Goal: Complete application form: Complete application form

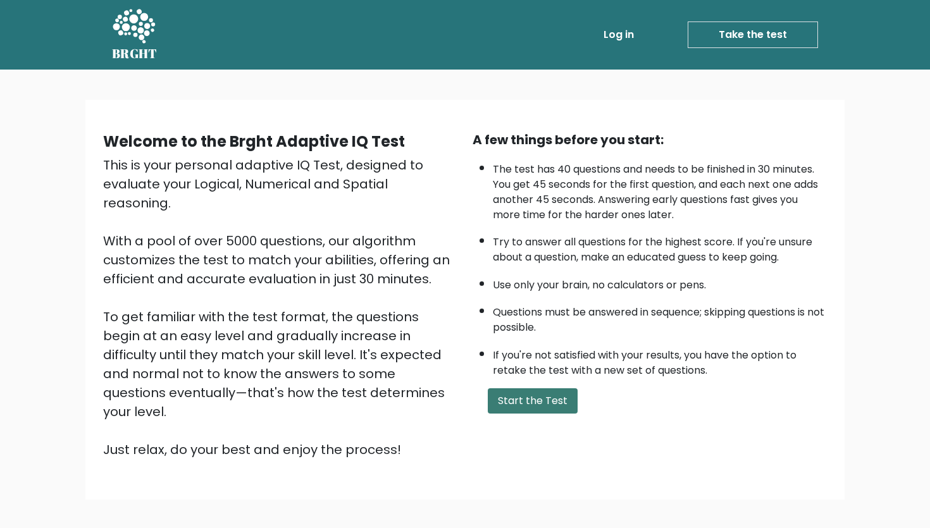
click at [465, 407] on button "Start the Test" at bounding box center [533, 400] width 90 height 25
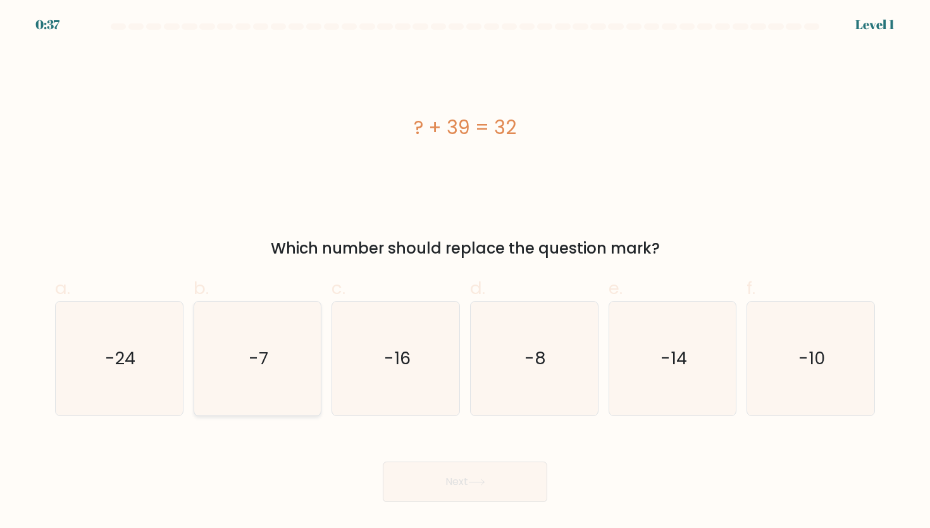
click at [278, 324] on icon "-7" at bounding box center [257, 359] width 114 height 114
click at [465, 273] on input "b. -7" at bounding box center [465, 268] width 1 height 8
radio input "true"
click at [459, 477] on button "Next" at bounding box center [465, 482] width 164 height 40
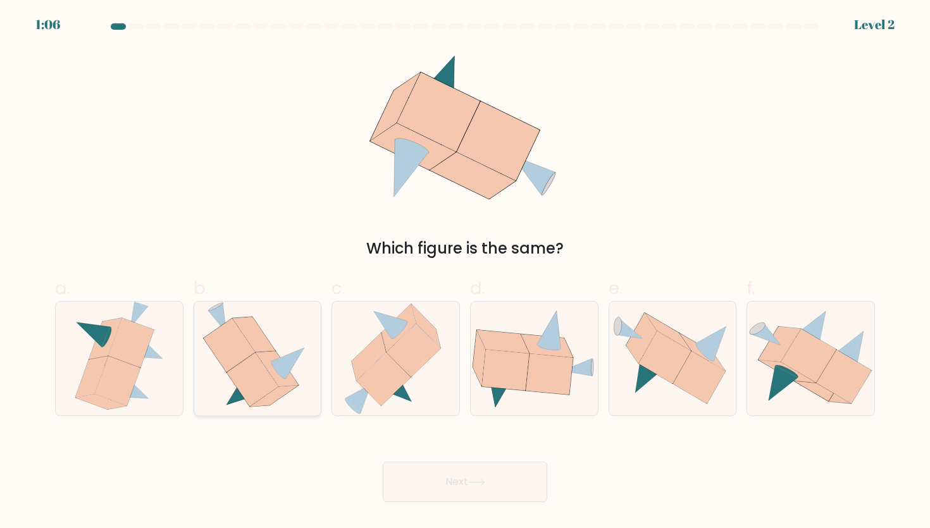
click at [277, 338] on icon at bounding box center [257, 359] width 109 height 114
click at [465, 273] on input "b." at bounding box center [465, 268] width 1 height 8
radio input "true"
click at [469, 474] on button "Next" at bounding box center [465, 482] width 164 height 40
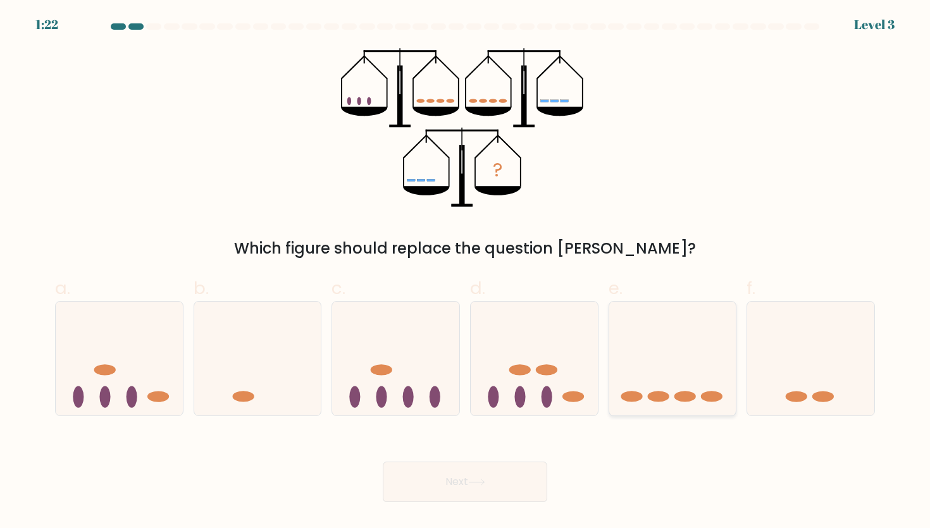
click at [682, 352] on icon at bounding box center [672, 358] width 127 height 105
click at [465, 273] on input "e." at bounding box center [465, 268] width 1 height 8
radio input "true"
click at [458, 477] on button "Next" at bounding box center [465, 482] width 164 height 40
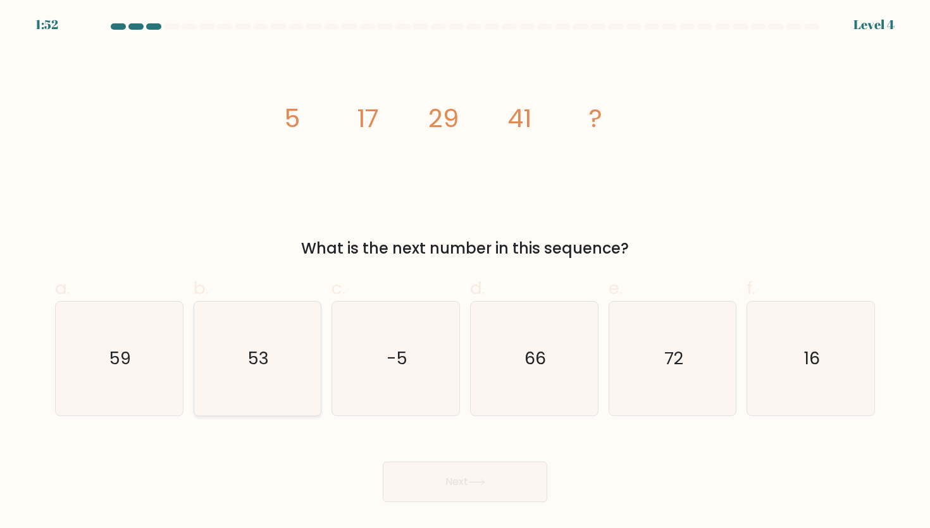
click at [270, 333] on icon "53" at bounding box center [257, 359] width 114 height 114
click at [465, 273] on input "b. 53" at bounding box center [465, 268] width 1 height 8
radio input "true"
click at [470, 486] on button "Next" at bounding box center [465, 482] width 164 height 40
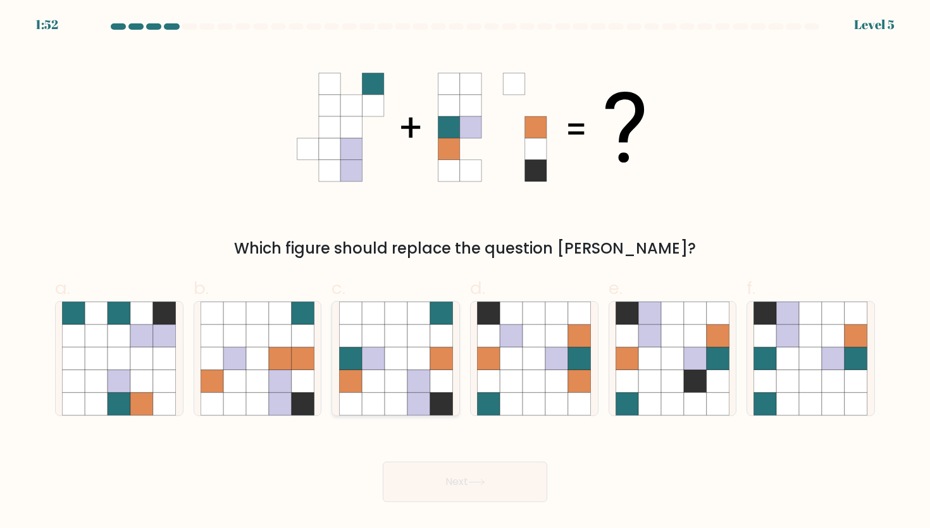
click at [356, 350] on icon at bounding box center [350, 358] width 23 height 23
click at [465, 273] on input "c." at bounding box center [465, 268] width 1 height 8
radio input "true"
click at [505, 477] on button "Next" at bounding box center [465, 482] width 164 height 40
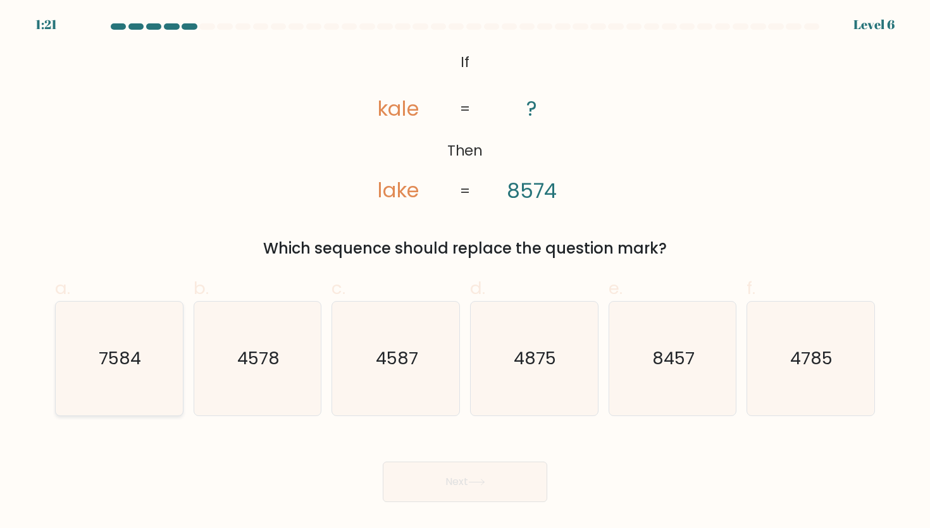
click at [141, 325] on icon "7584" at bounding box center [119, 359] width 114 height 114
click at [465, 273] on input "a. 7584" at bounding box center [465, 268] width 1 height 8
radio input "true"
click at [434, 470] on button "Next" at bounding box center [465, 482] width 164 height 40
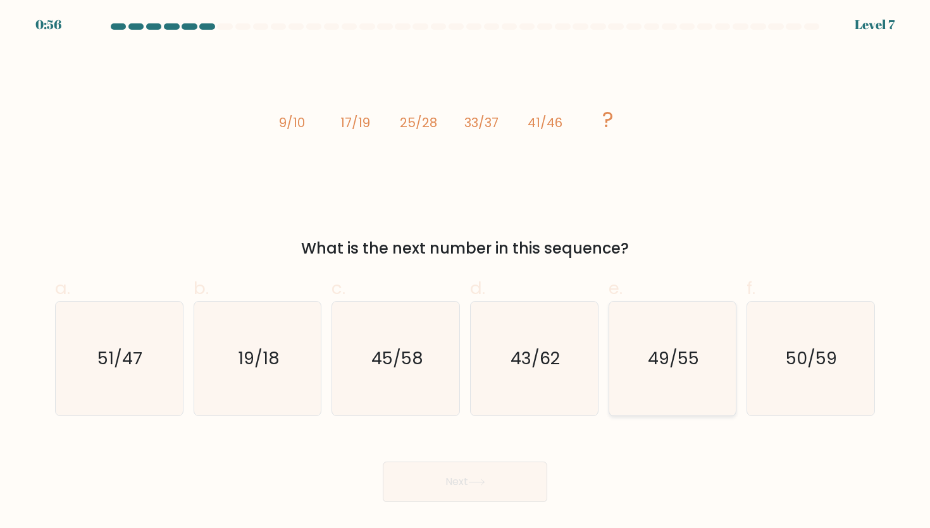
click at [699, 368] on icon "49/55" at bounding box center [672, 359] width 114 height 114
click at [465, 273] on input "e. 49/55" at bounding box center [465, 268] width 1 height 8
radio input "true"
click at [495, 476] on button "Next" at bounding box center [465, 482] width 164 height 40
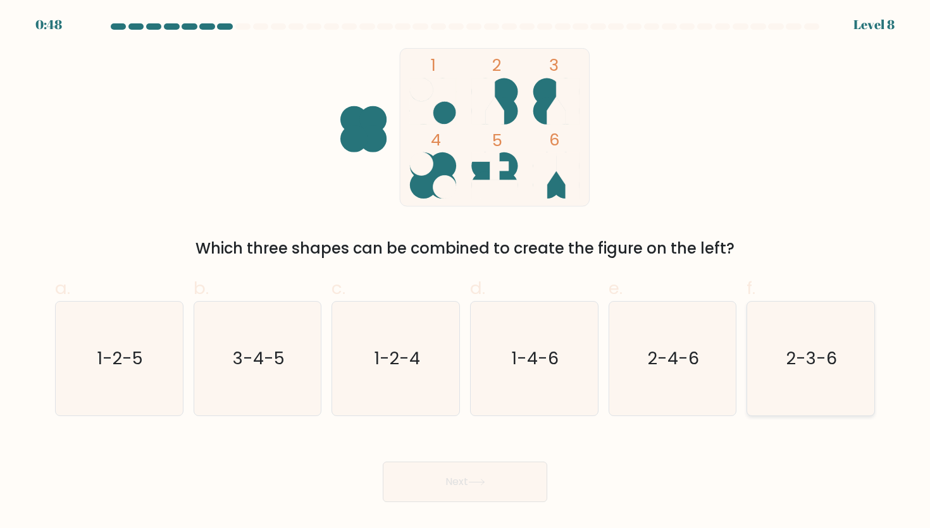
click at [788, 337] on icon "2-3-6" at bounding box center [810, 359] width 114 height 114
click at [465, 273] on input "f. 2-3-6" at bounding box center [465, 268] width 1 height 8
radio input "true"
click at [427, 486] on button "Next" at bounding box center [465, 482] width 164 height 40
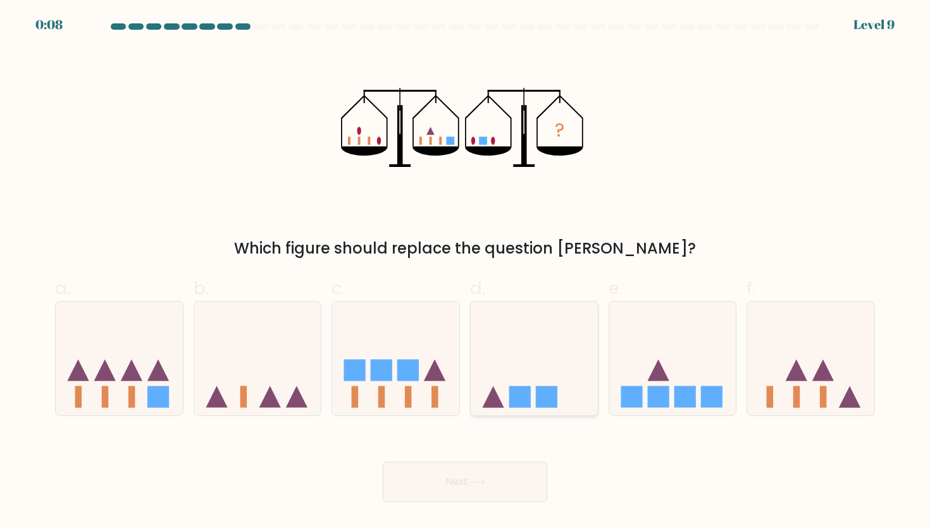
click at [532, 350] on icon at bounding box center [533, 358] width 127 height 105
click at [465, 273] on input "d." at bounding box center [465, 268] width 1 height 8
radio input "true"
click at [472, 476] on button "Next" at bounding box center [465, 482] width 164 height 40
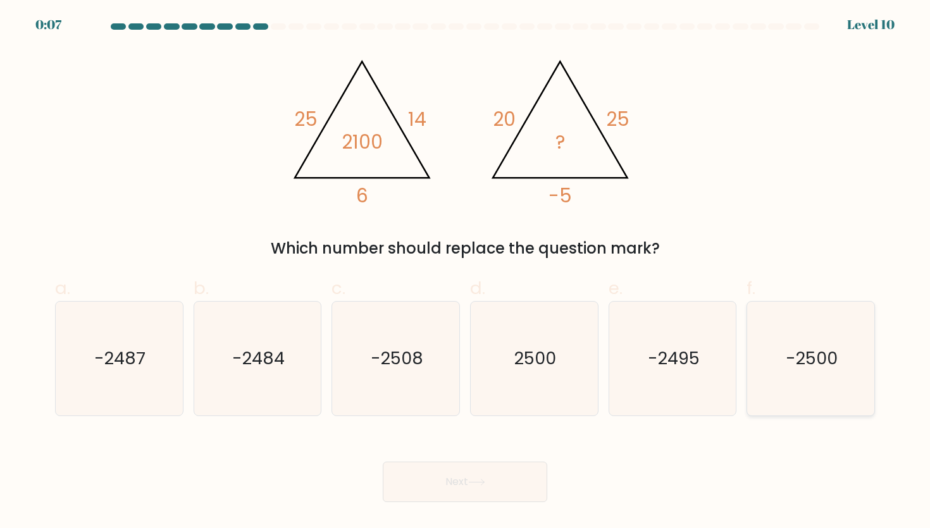
click at [840, 360] on icon "-2500" at bounding box center [810, 359] width 114 height 114
click at [465, 273] on input "f. -2500" at bounding box center [465, 268] width 1 height 8
radio input "true"
click at [462, 480] on button "Next" at bounding box center [465, 482] width 164 height 40
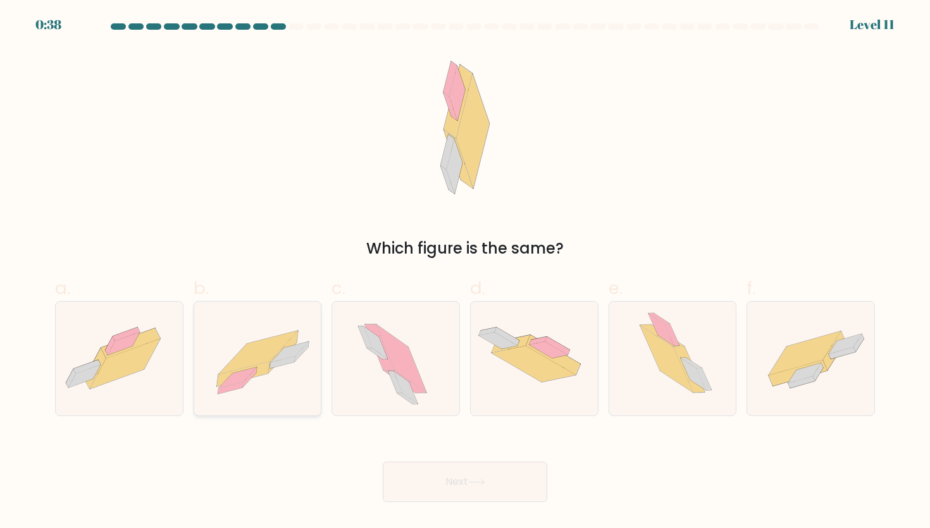
click at [295, 326] on icon at bounding box center [257, 358] width 127 height 91
click at [465, 273] on input "b." at bounding box center [465, 268] width 1 height 8
radio input "true"
click at [505, 472] on button "Next" at bounding box center [465, 482] width 164 height 40
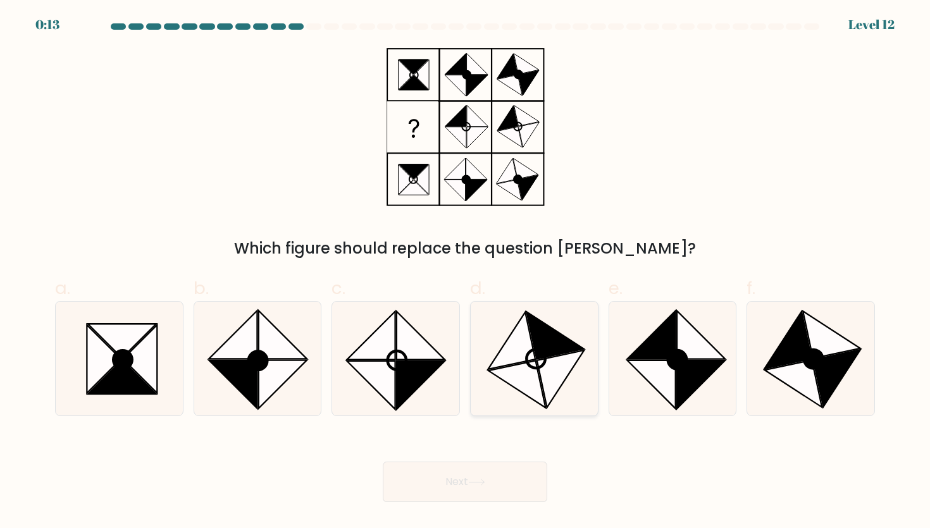
click at [535, 362] on icon at bounding box center [517, 383] width 58 height 47
click at [465, 273] on input "d." at bounding box center [465, 268] width 1 height 8
radio input "true"
click at [503, 481] on button "Next" at bounding box center [465, 482] width 164 height 40
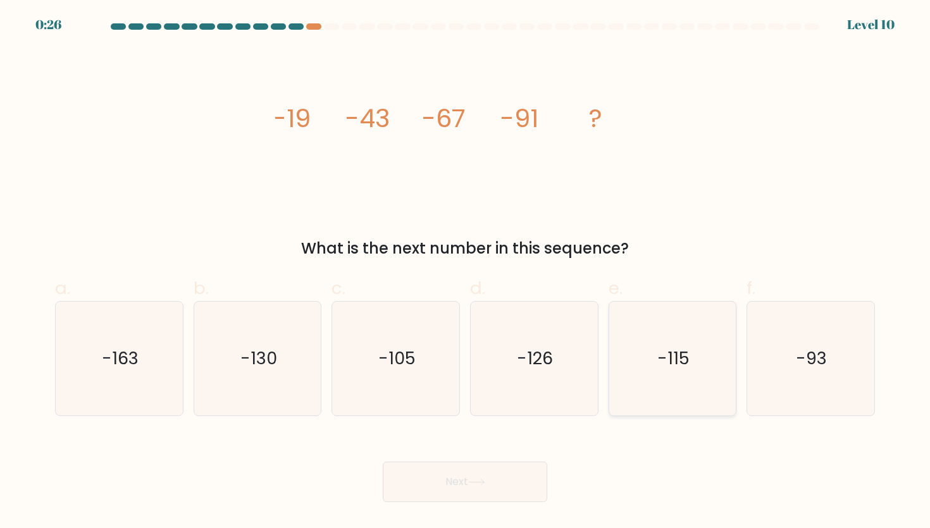
click at [680, 329] on icon "-115" at bounding box center [672, 359] width 114 height 114
click at [465, 273] on input "e. -115" at bounding box center [465, 268] width 1 height 8
radio input "true"
click at [441, 481] on button "Next" at bounding box center [465, 482] width 164 height 40
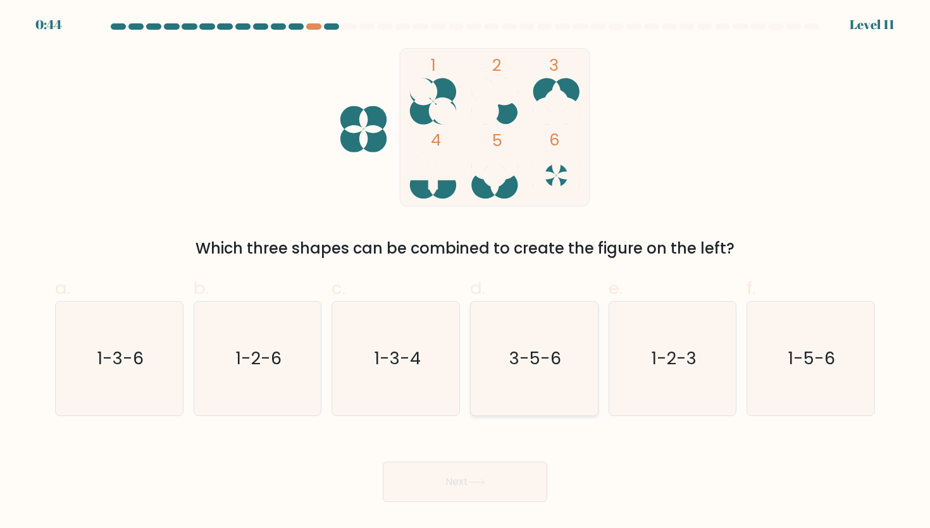
click at [541, 313] on icon "3-5-6" at bounding box center [534, 359] width 114 height 114
click at [465, 273] on input "d. 3-5-6" at bounding box center [465, 268] width 1 height 8
radio input "true"
click at [467, 467] on button "Next" at bounding box center [465, 482] width 164 height 40
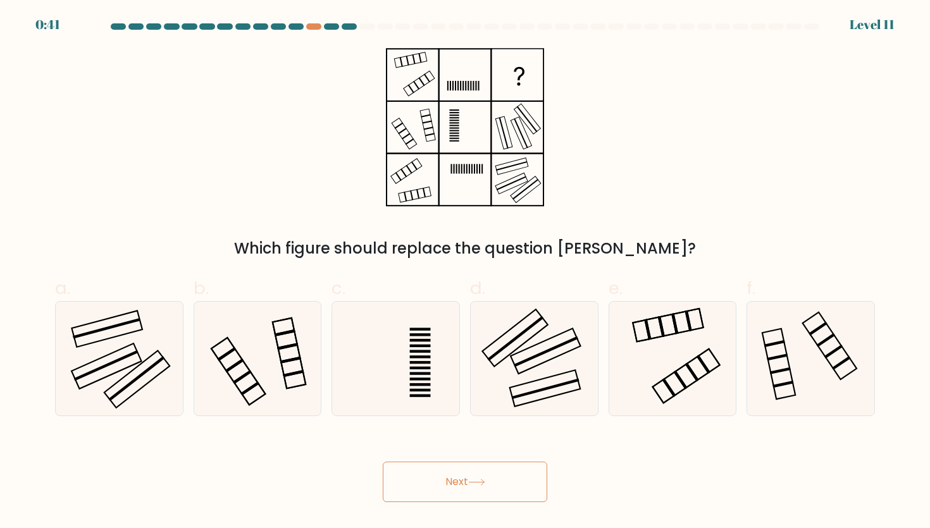
click at [469, 484] on button "Next" at bounding box center [465, 482] width 164 height 40
click at [519, 347] on rect at bounding box center [515, 337] width 66 height 57
click at [465, 273] on input "d." at bounding box center [465, 268] width 1 height 8
radio input "true"
click at [503, 468] on button "Next" at bounding box center [465, 482] width 164 height 40
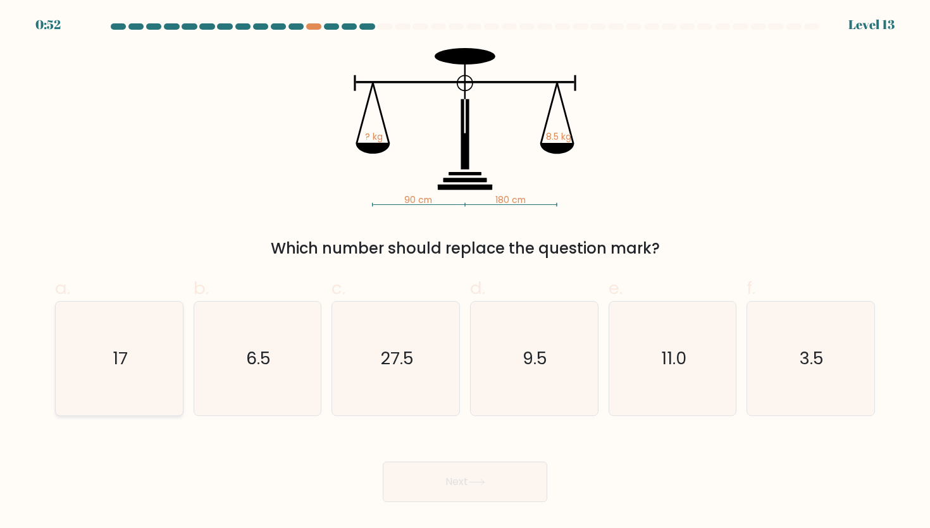
click at [101, 355] on icon "17" at bounding box center [119, 359] width 114 height 114
click at [465, 273] on input "a. 17" at bounding box center [465, 268] width 1 height 8
radio input "true"
click at [481, 481] on icon at bounding box center [476, 482] width 17 height 7
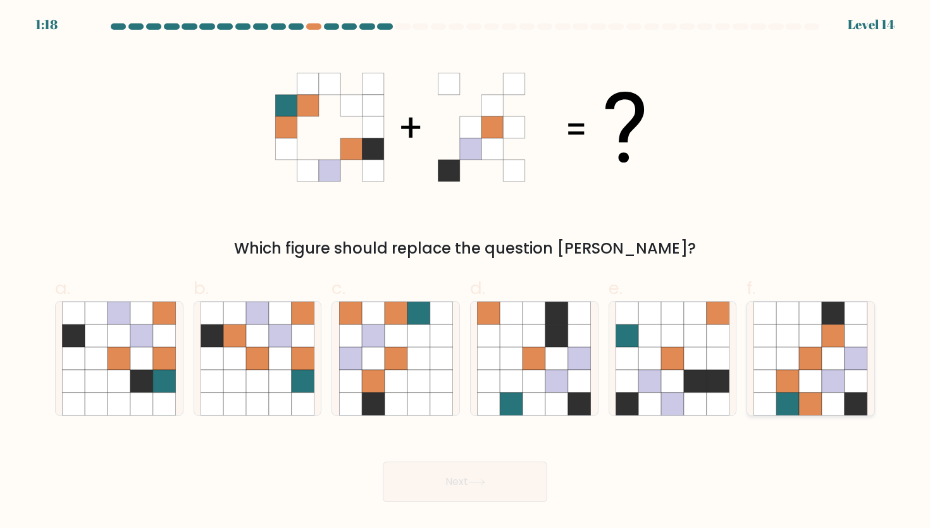
click at [837, 362] on icon at bounding box center [833, 358] width 23 height 23
click at [465, 273] on input "f." at bounding box center [465, 268] width 1 height 8
radio input "true"
click at [488, 473] on button "Next" at bounding box center [465, 482] width 164 height 40
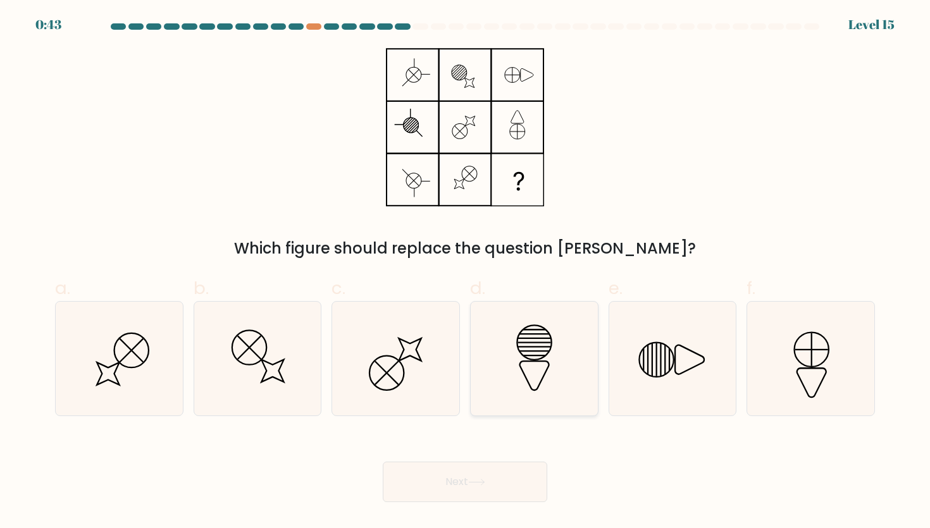
click at [531, 335] on icon at bounding box center [534, 359] width 114 height 114
click at [465, 273] on input "d." at bounding box center [465, 268] width 1 height 8
radio input "true"
click at [474, 470] on button "Next" at bounding box center [465, 482] width 164 height 40
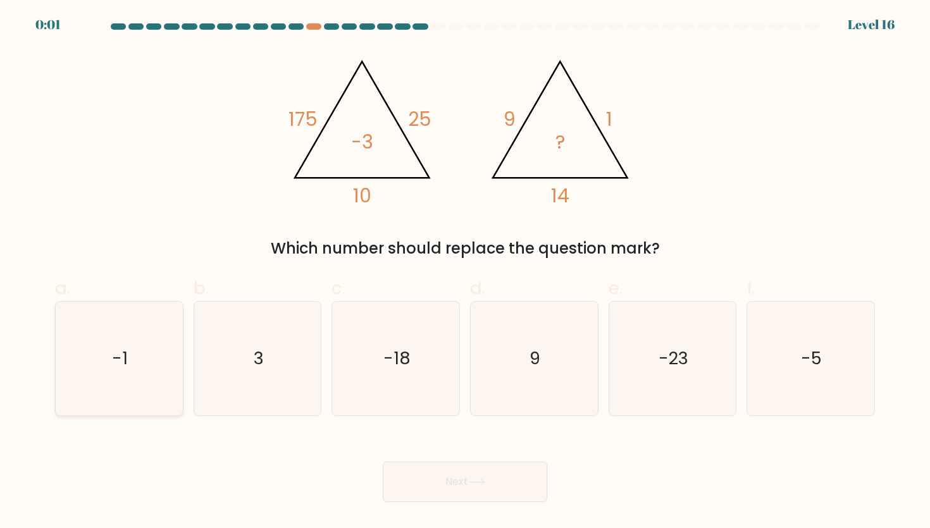
drag, startPoint x: 112, startPoint y: 389, endPoint x: 129, endPoint y: 389, distance: 17.1
click at [112, 389] on icon "-1" at bounding box center [119, 359] width 114 height 114
click at [465, 273] on input "a. -1" at bounding box center [465, 268] width 1 height 8
radio input "true"
click at [427, 482] on button "Next" at bounding box center [465, 482] width 164 height 40
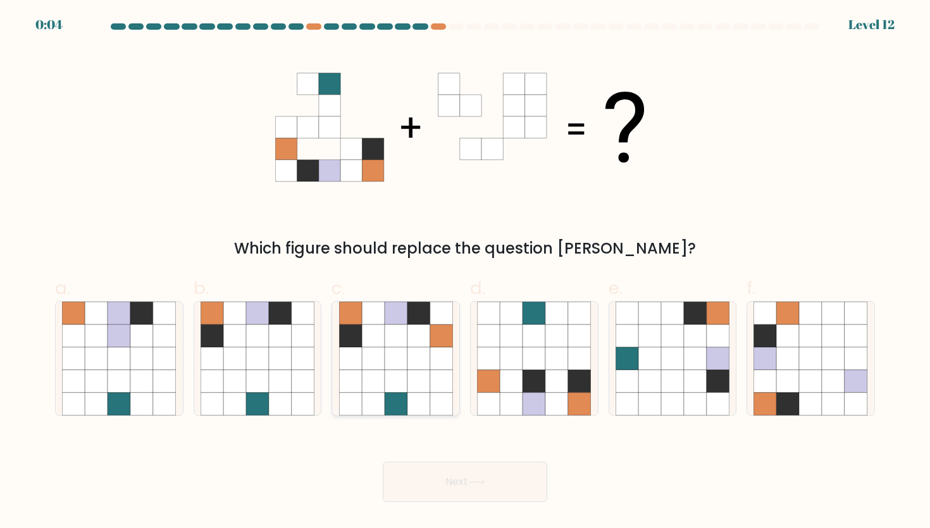
click at [424, 350] on icon at bounding box center [418, 358] width 23 height 23
click at [465, 273] on input "c." at bounding box center [465, 268] width 1 height 8
radio input "true"
click at [486, 473] on button "Next" at bounding box center [465, 482] width 164 height 40
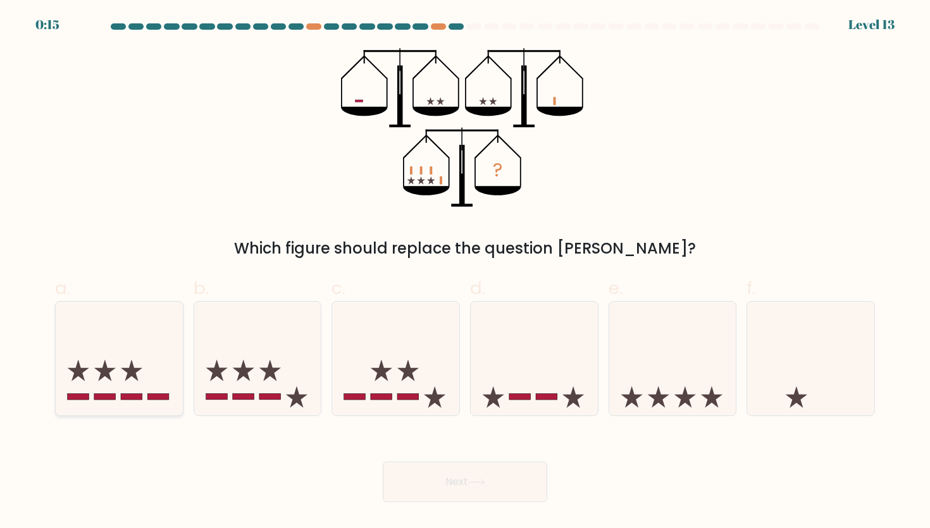
click at [107, 357] on icon at bounding box center [119, 358] width 127 height 105
click at [465, 273] on input "a." at bounding box center [465, 268] width 1 height 8
radio input "true"
click at [455, 496] on button "Next" at bounding box center [465, 482] width 164 height 40
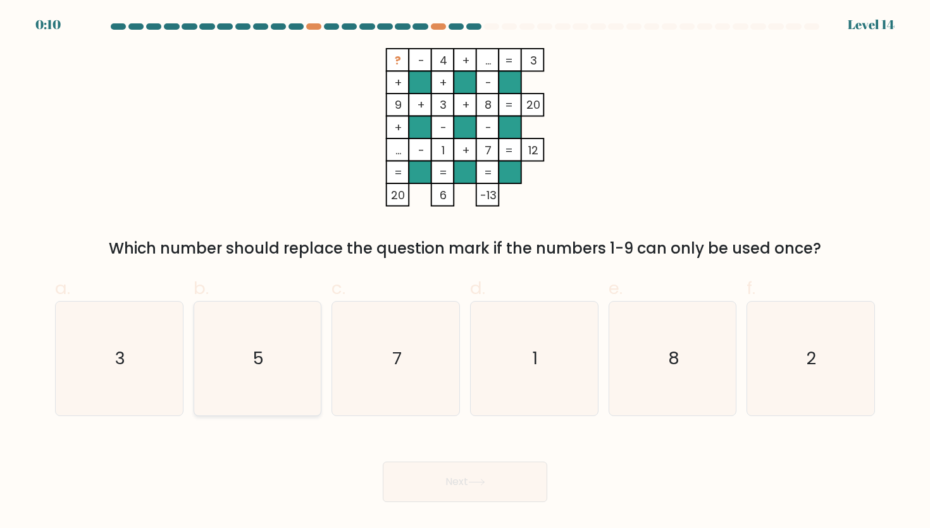
click at [319, 345] on div "5" at bounding box center [258, 358] width 128 height 115
click at [465, 273] on input "b. 5" at bounding box center [465, 268] width 1 height 8
radio input "true"
click at [467, 477] on button "Next" at bounding box center [465, 482] width 164 height 40
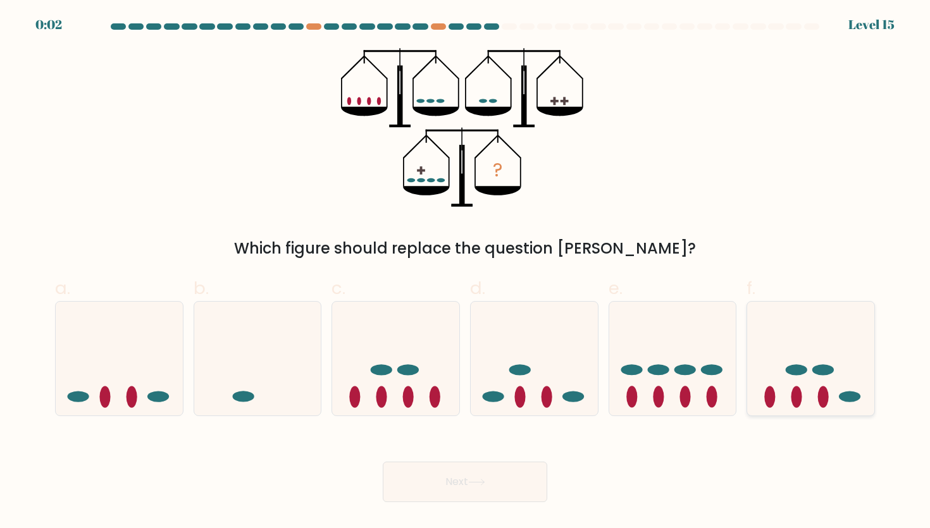
click at [762, 363] on icon at bounding box center [810, 358] width 127 height 105
click at [465, 273] on input "f." at bounding box center [465, 268] width 1 height 8
radio input "true"
click at [396, 494] on button "Next" at bounding box center [465, 482] width 164 height 40
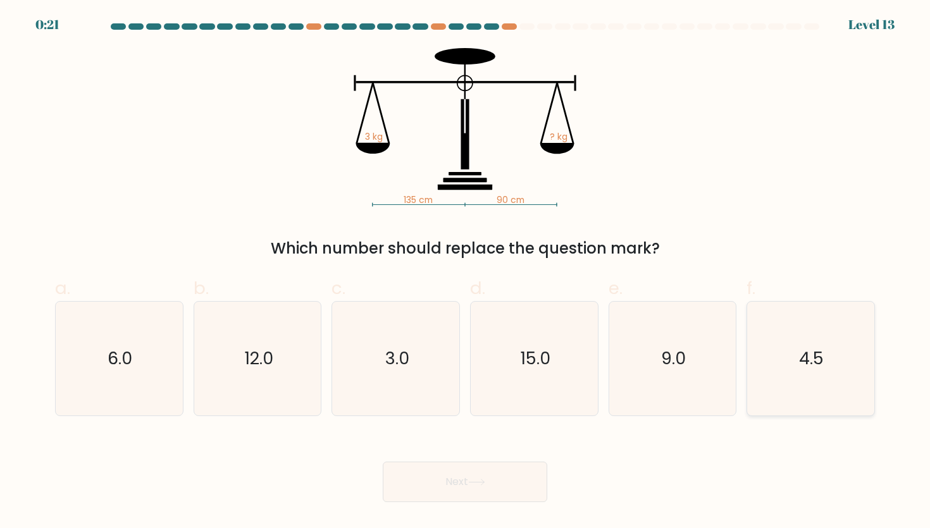
click at [832, 359] on icon "4.5" at bounding box center [810, 359] width 114 height 114
click at [465, 273] on input "f. 4.5" at bounding box center [465, 268] width 1 height 8
radio input "true"
click at [410, 481] on button "Next" at bounding box center [465, 482] width 164 height 40
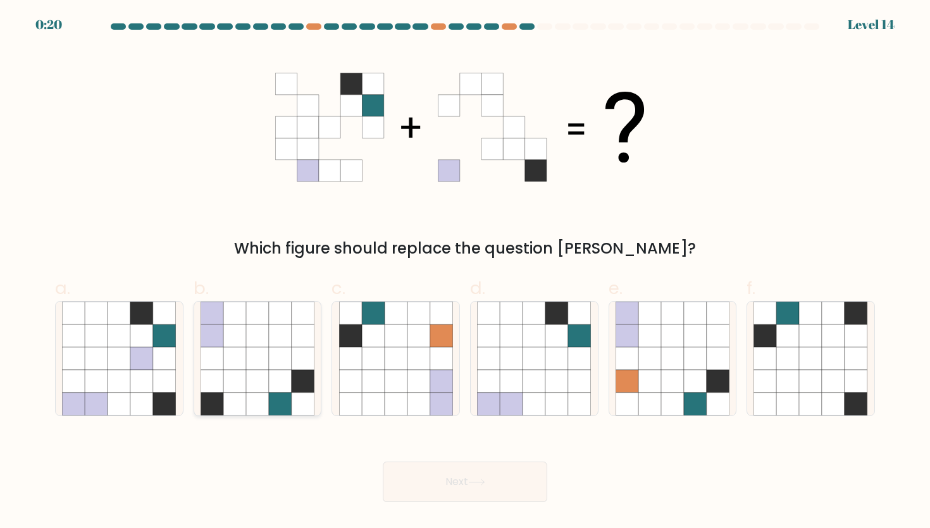
click at [275, 350] on icon at bounding box center [280, 358] width 23 height 23
click at [465, 273] on input "b." at bounding box center [465, 268] width 1 height 8
radio input "true"
click at [464, 467] on button "Next" at bounding box center [465, 482] width 164 height 40
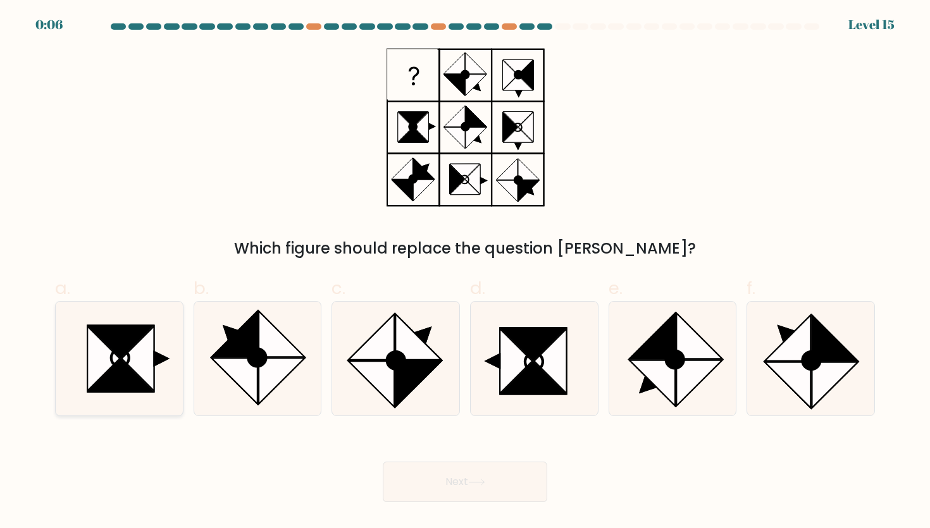
click at [137, 350] on icon at bounding box center [138, 358] width 32 height 65
click at [465, 273] on input "a." at bounding box center [465, 268] width 1 height 8
radio input "true"
click at [457, 469] on button "Next" at bounding box center [465, 482] width 164 height 40
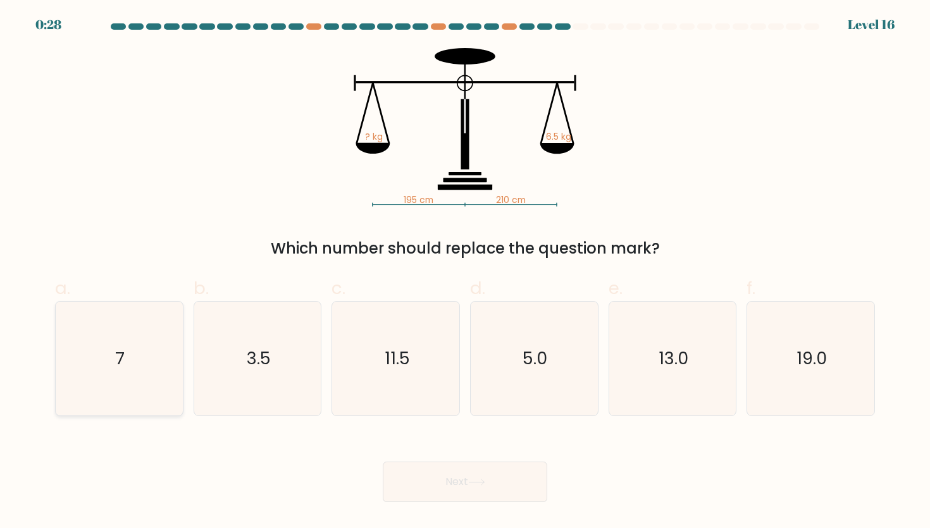
click at [147, 386] on icon "7" at bounding box center [119, 359] width 114 height 114
click at [465, 273] on input "a. 7" at bounding box center [465, 268] width 1 height 8
radio input "true"
click at [479, 485] on icon at bounding box center [476, 482] width 17 height 7
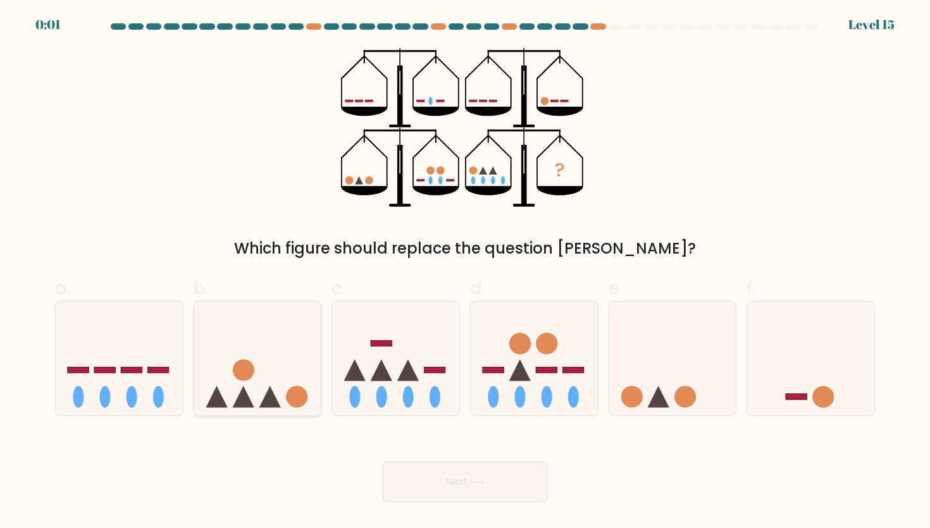
click at [283, 348] on icon at bounding box center [257, 358] width 127 height 105
click at [465, 273] on input "b." at bounding box center [465, 268] width 1 height 8
radio input "true"
click at [440, 477] on button "Next" at bounding box center [465, 482] width 164 height 40
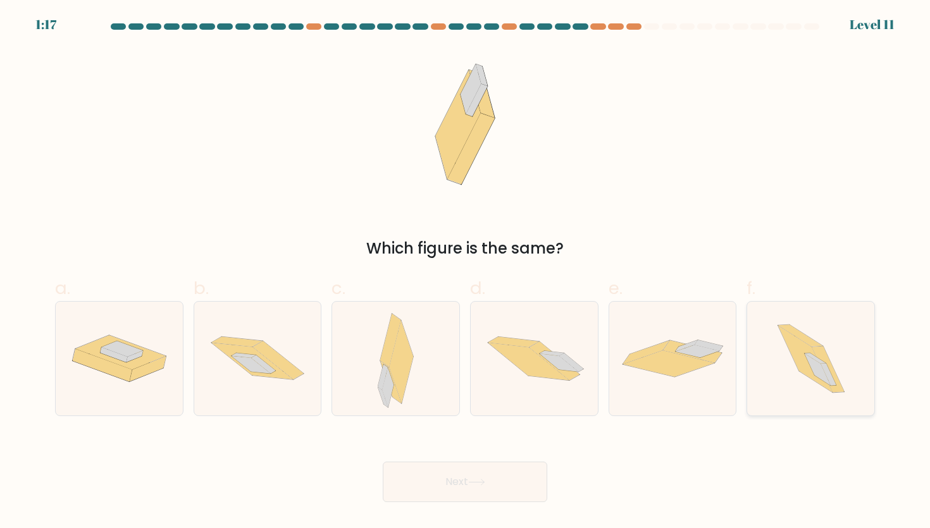
click at [809, 361] on icon at bounding box center [817, 369] width 26 height 32
click at [465, 273] on input "f." at bounding box center [465, 268] width 1 height 8
radio input "true"
click at [483, 475] on button "Next" at bounding box center [465, 482] width 164 height 40
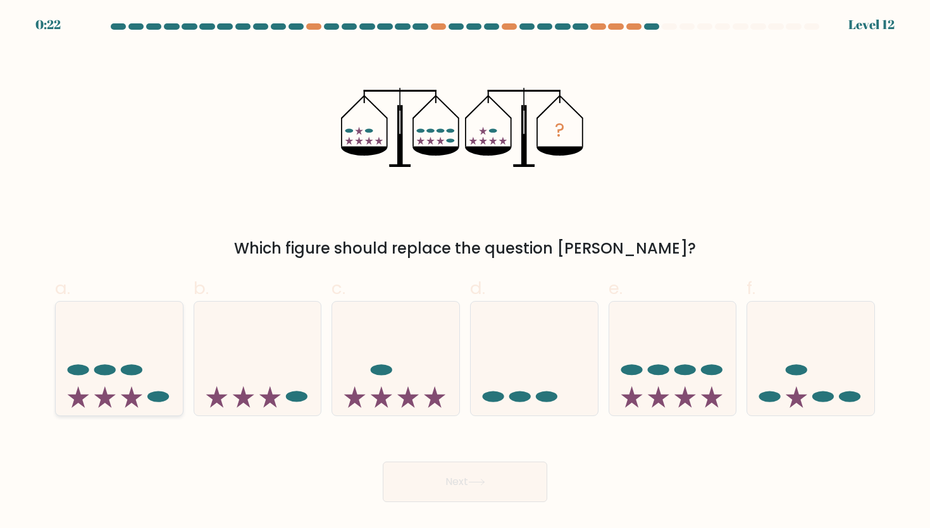
click at [141, 376] on icon at bounding box center [119, 358] width 127 height 105
click at [465, 273] on input "a." at bounding box center [465, 268] width 1 height 8
radio input "true"
click at [513, 472] on button "Next" at bounding box center [465, 482] width 164 height 40
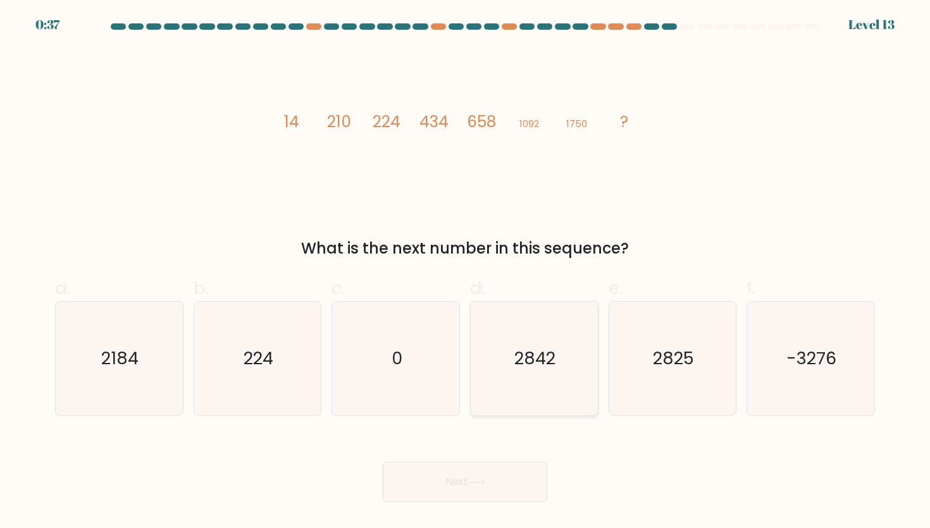
click at [551, 344] on icon "2842" at bounding box center [534, 359] width 114 height 114
click at [465, 273] on input "d. 2842" at bounding box center [465, 268] width 1 height 8
radio input "true"
click at [469, 470] on button "Next" at bounding box center [465, 482] width 164 height 40
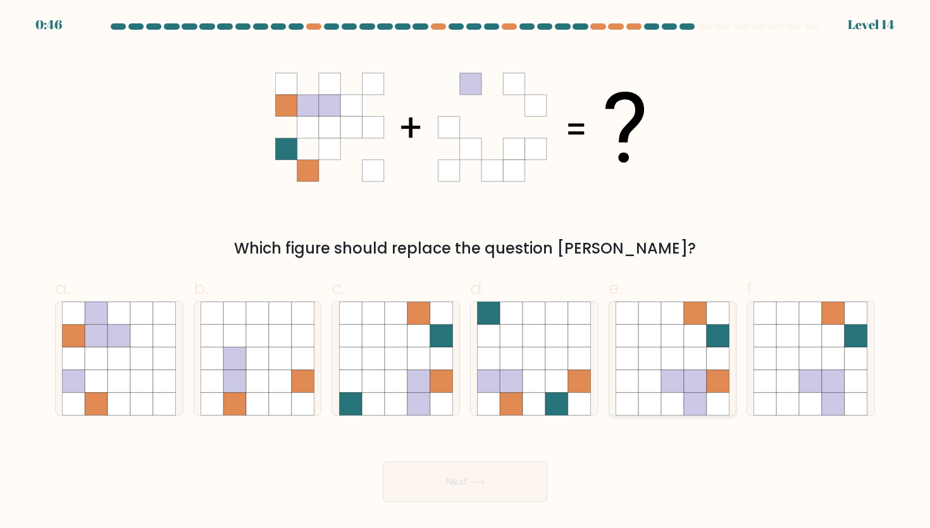
click at [700, 340] on icon at bounding box center [695, 335] width 23 height 23
click at [465, 273] on input "e." at bounding box center [465, 268] width 1 height 8
radio input "true"
click at [481, 472] on button "Next" at bounding box center [465, 482] width 164 height 40
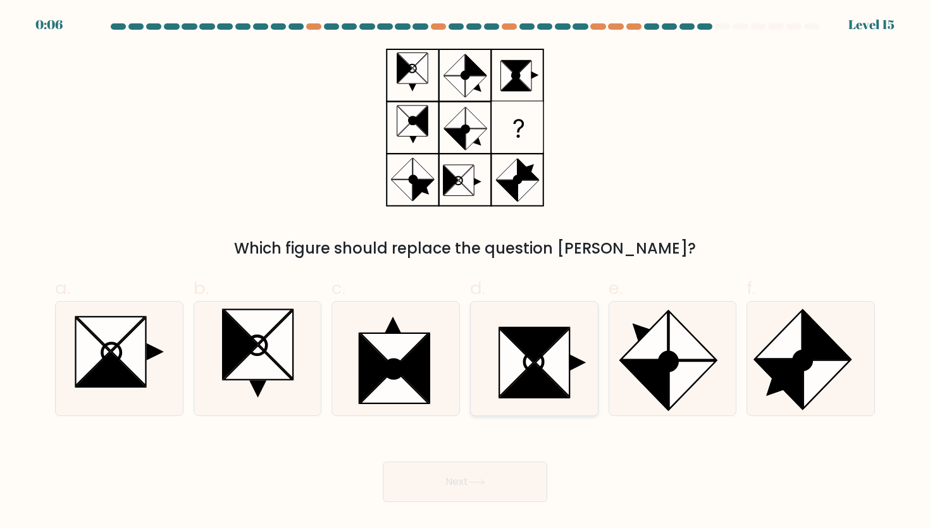
click at [551, 366] on icon at bounding box center [553, 362] width 34 height 68
click at [465, 273] on input "d." at bounding box center [465, 268] width 1 height 8
radio input "true"
click at [495, 475] on button "Next" at bounding box center [465, 482] width 164 height 40
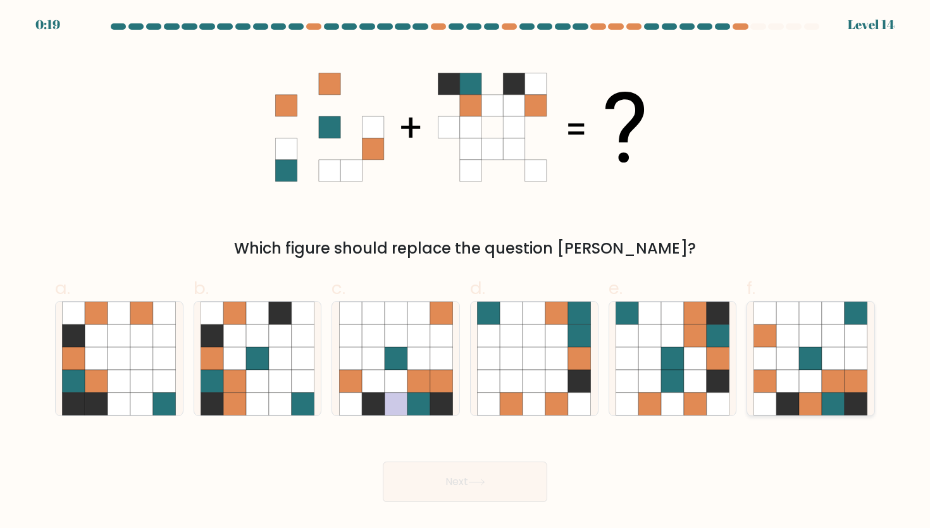
click at [823, 387] on icon at bounding box center [833, 381] width 23 height 23
click at [465, 273] on input "f." at bounding box center [465, 268] width 1 height 8
radio input "true"
click at [475, 481] on icon at bounding box center [476, 482] width 17 height 7
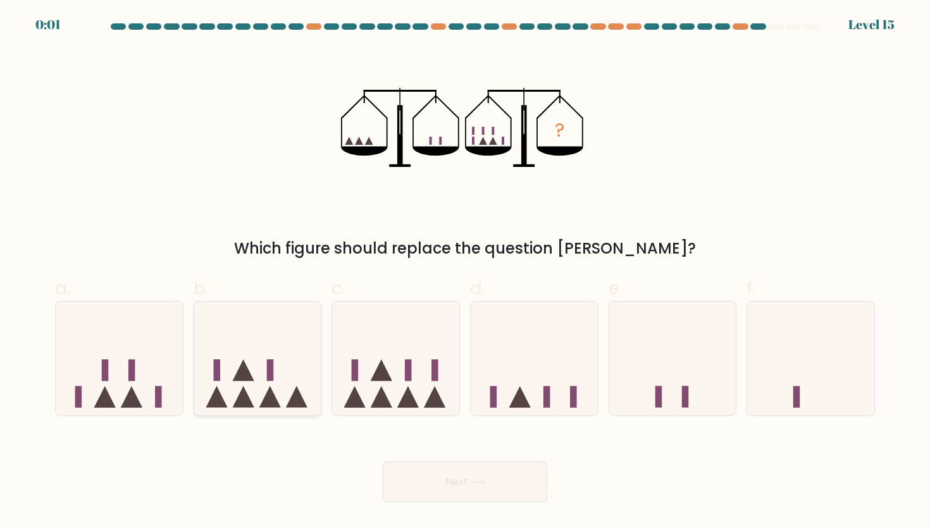
click at [229, 359] on icon at bounding box center [257, 358] width 127 height 105
click at [465, 273] on input "b." at bounding box center [465, 268] width 1 height 8
radio input "true"
click at [458, 464] on button "Next" at bounding box center [465, 482] width 164 height 40
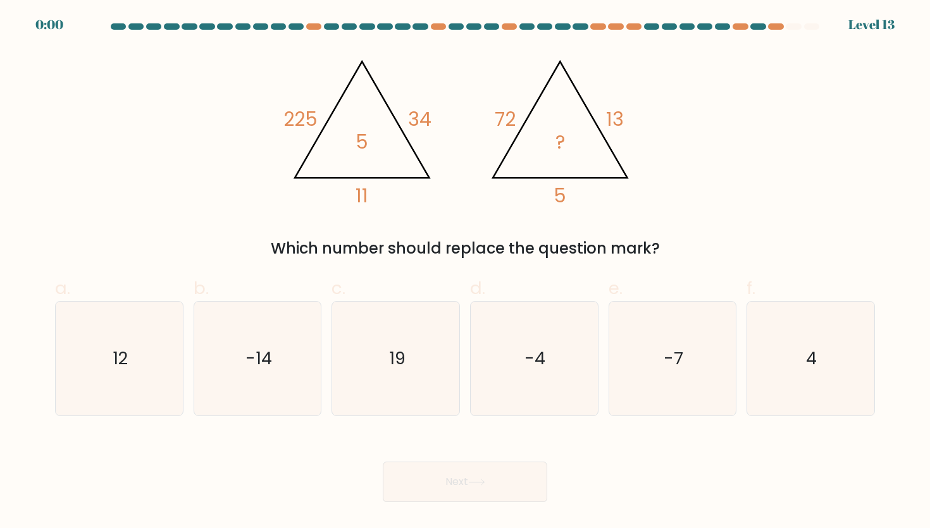
click at [458, 473] on button "Next" at bounding box center [465, 482] width 164 height 40
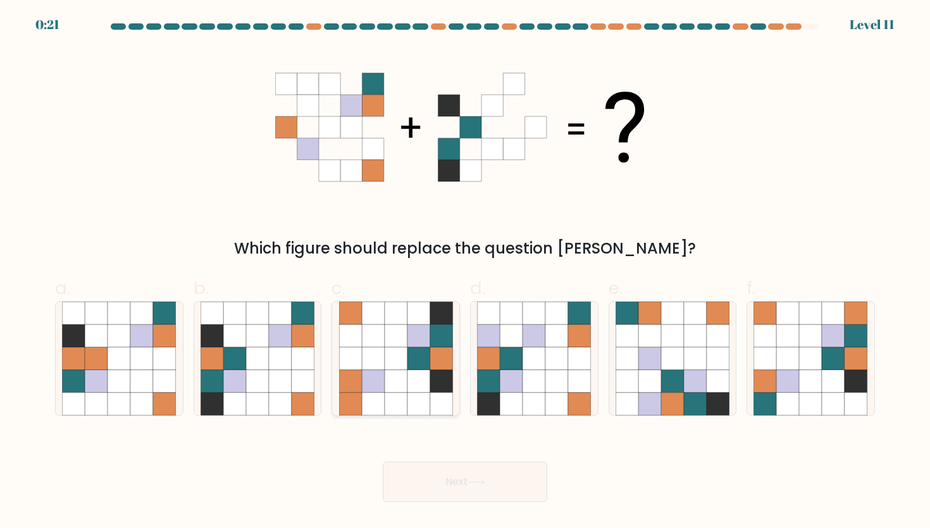
click at [435, 353] on icon at bounding box center [440, 358] width 23 height 23
click at [465, 273] on input "c." at bounding box center [465, 268] width 1 height 8
radio input "true"
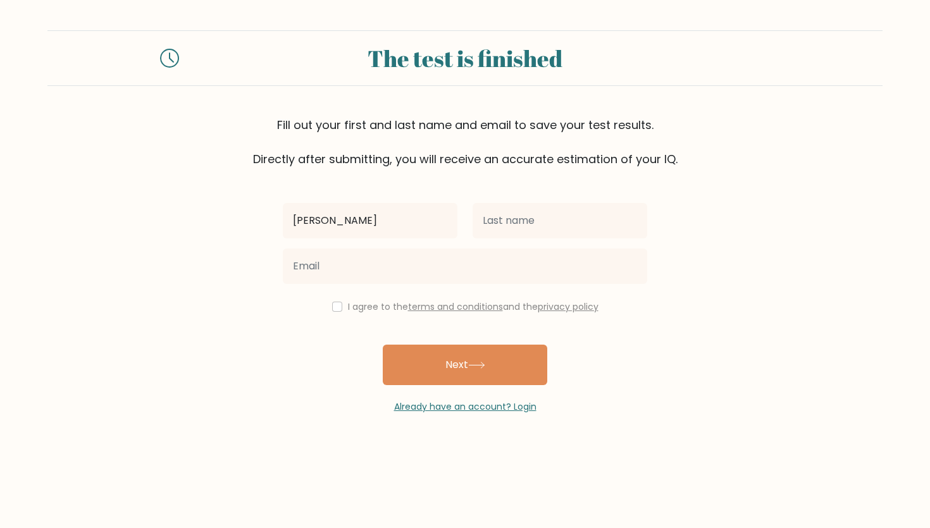
type input "[PERSON_NAME]"
click at [573, 214] on input "text" at bounding box center [559, 220] width 175 height 35
type input "[PERSON_NAME]"
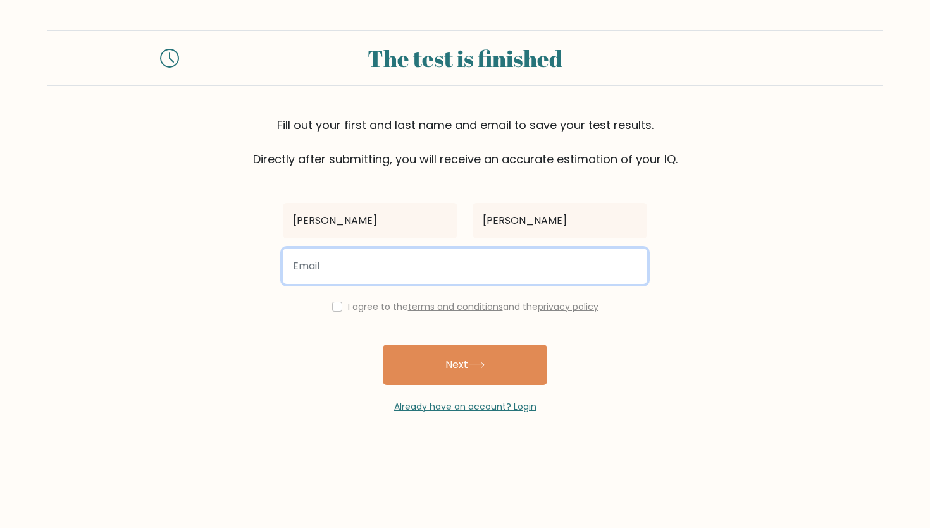
click at [431, 271] on input "email" at bounding box center [465, 266] width 364 height 35
type input "a"
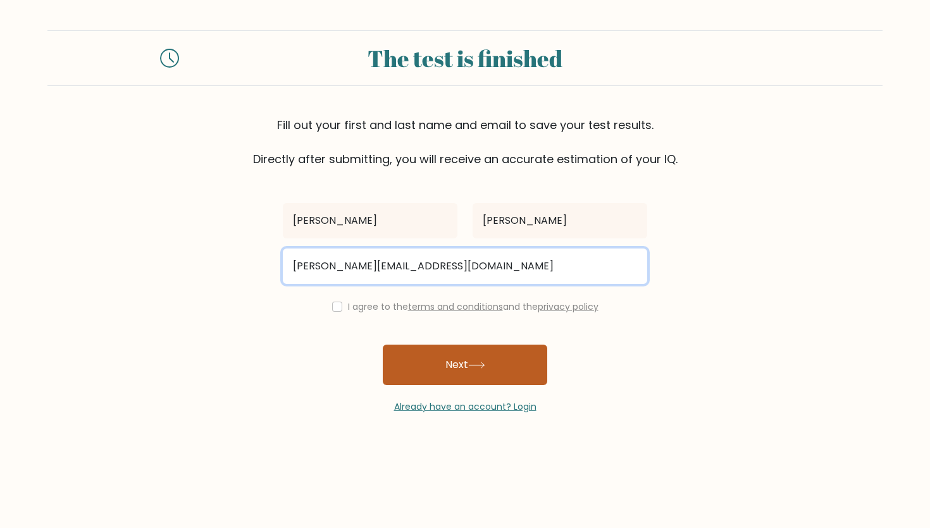
type input "archie@scalewisemedia.com"
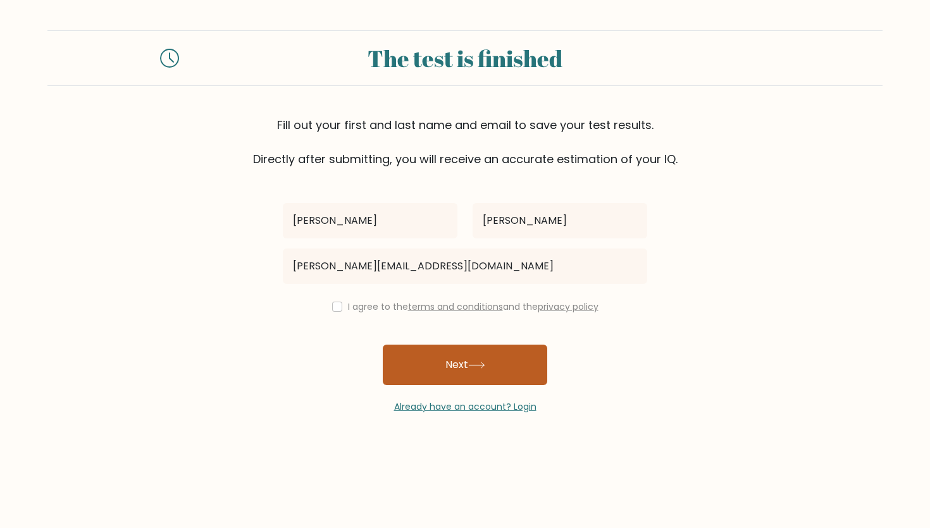
click at [488, 353] on button "Next" at bounding box center [465, 365] width 164 height 40
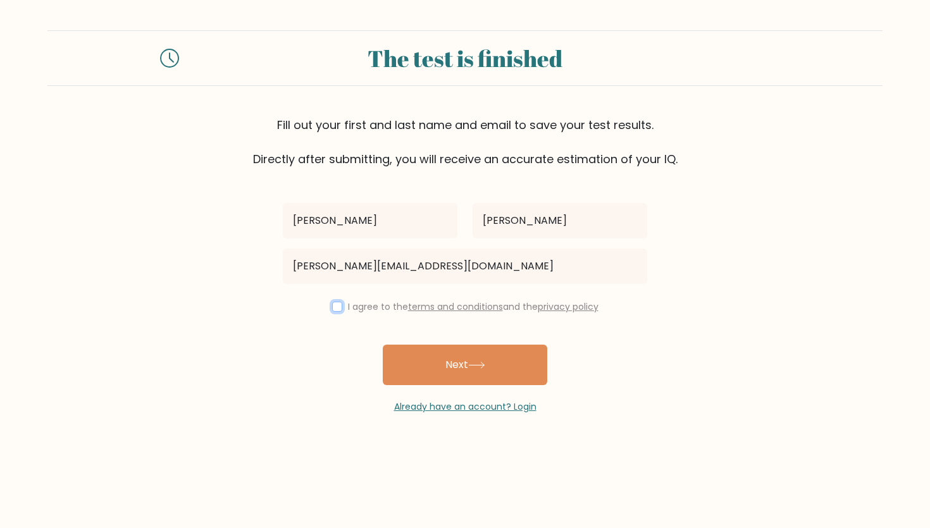
click at [337, 307] on input "checkbox" at bounding box center [337, 307] width 10 height 10
checkbox input "true"
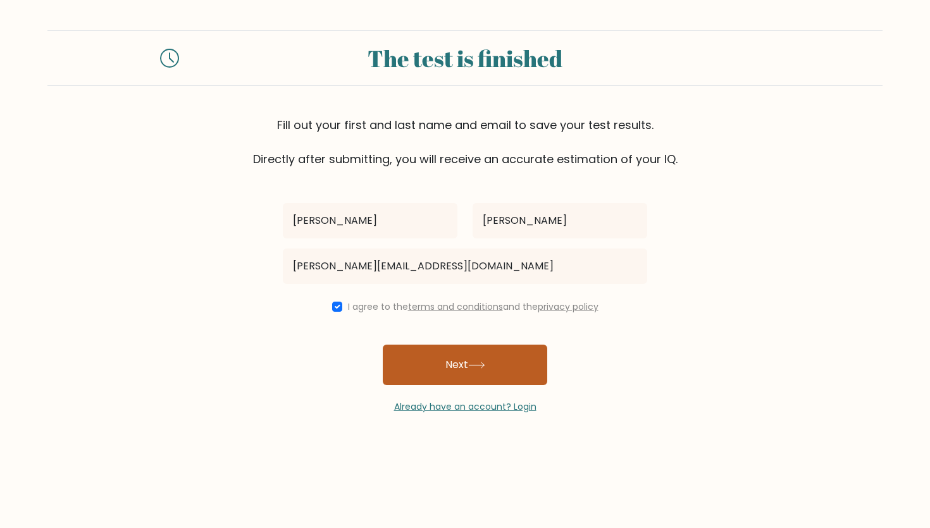
click at [470, 367] on button "Next" at bounding box center [465, 365] width 164 height 40
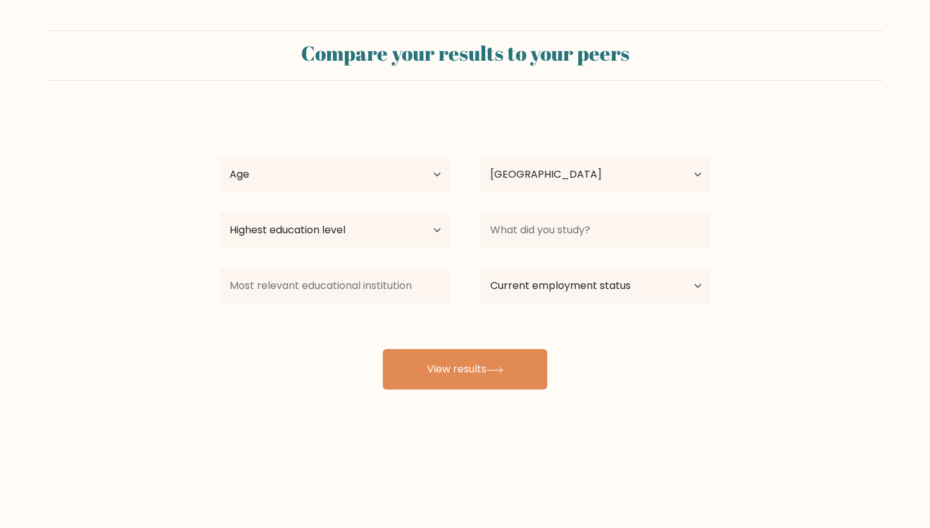
select select "US"
click at [427, 169] on select "Age Under [DEMOGRAPHIC_DATA] [DEMOGRAPHIC_DATA] [DEMOGRAPHIC_DATA] [DEMOGRAPHIC…" at bounding box center [334, 174] width 230 height 35
select select "18_24"
click at [219, 157] on select "Age Under [DEMOGRAPHIC_DATA] [DEMOGRAPHIC_DATA] [DEMOGRAPHIC_DATA] [DEMOGRAPHIC…" at bounding box center [334, 174] width 230 height 35
click at [510, 185] on select "Country [GEOGRAPHIC_DATA] [GEOGRAPHIC_DATA] [GEOGRAPHIC_DATA] [US_STATE] [GEOGR…" at bounding box center [595, 174] width 230 height 35
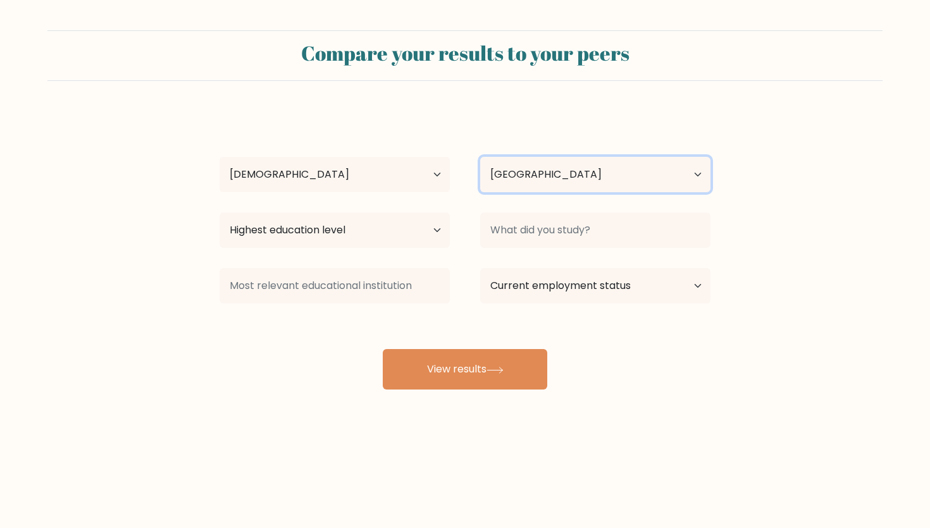
select select "GB"
click at [480, 157] on select "Country [GEOGRAPHIC_DATA] [GEOGRAPHIC_DATA] [GEOGRAPHIC_DATA] [US_STATE] [GEOGR…" at bounding box center [595, 174] width 230 height 35
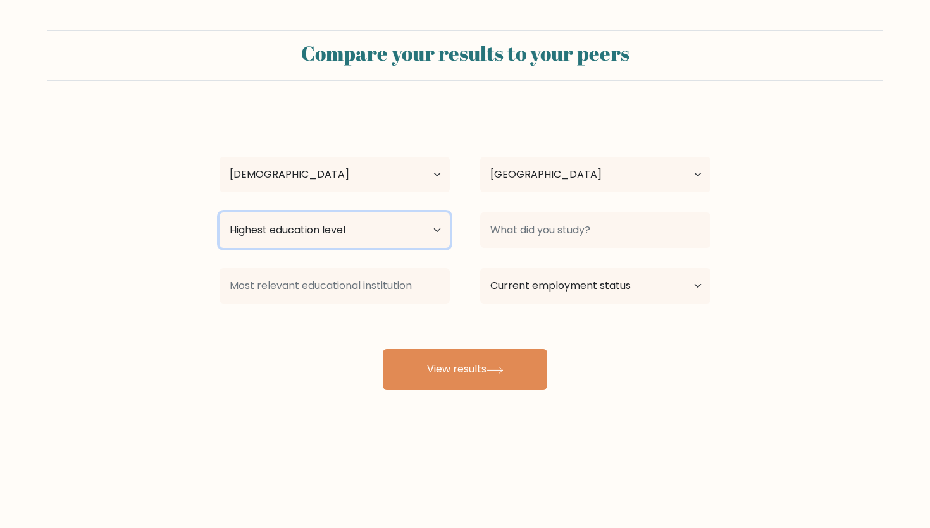
click at [427, 234] on select "Highest education level No schooling Primary Lower Secondary Upper Secondary Oc…" at bounding box center [334, 229] width 230 height 35
select select "upper_secondary"
click at [219, 212] on select "Highest education level No schooling Primary Lower Secondary Upper Secondary Oc…" at bounding box center [334, 229] width 230 height 35
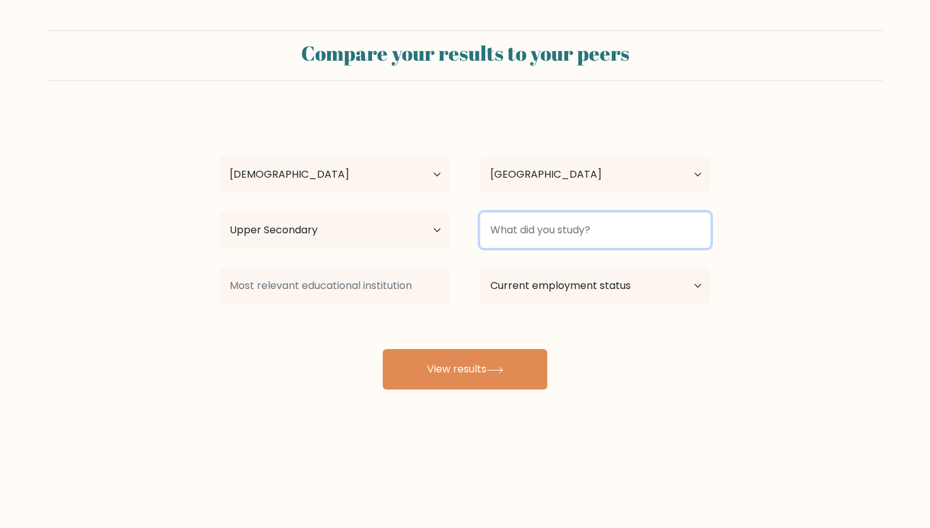
click at [558, 228] on input at bounding box center [595, 229] width 230 height 35
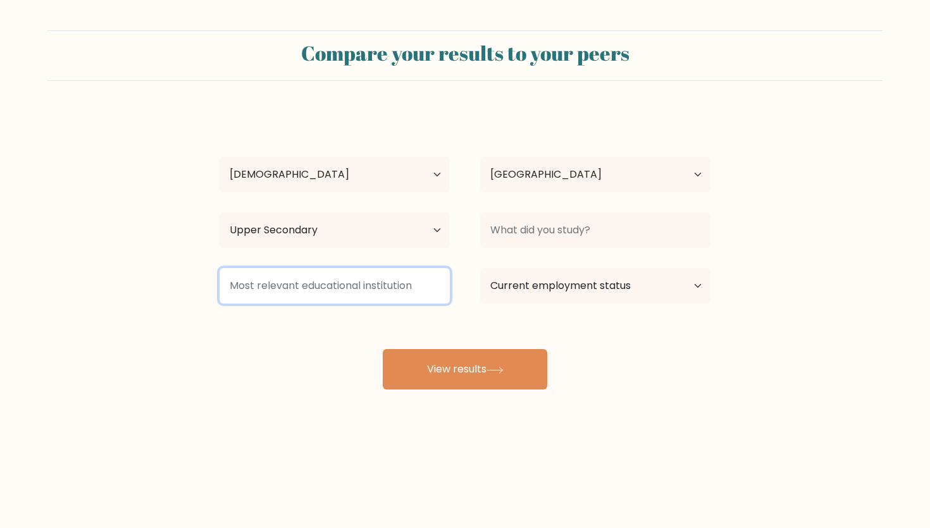
click at [324, 293] on input at bounding box center [334, 285] width 230 height 35
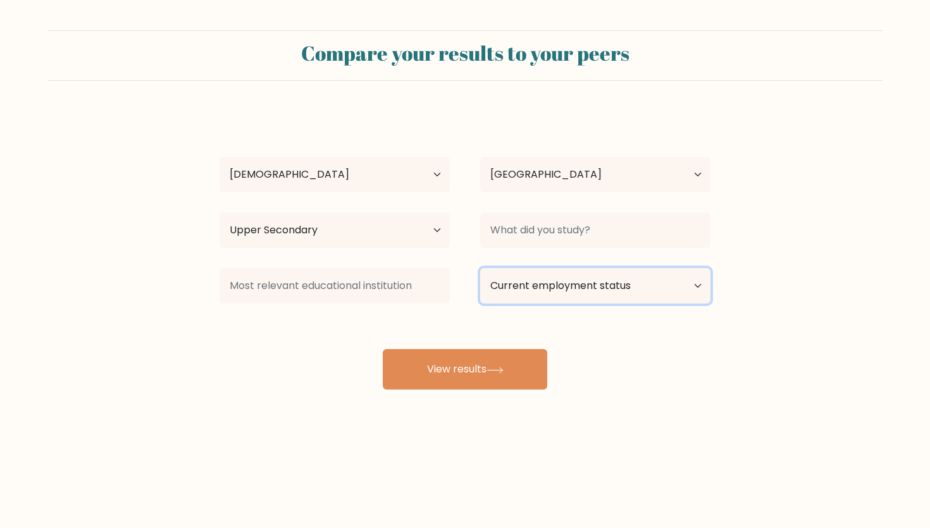
click at [586, 292] on select "Current employment status Employed Student Retired Other / prefer not to answer" at bounding box center [595, 285] width 230 height 35
click at [553, 287] on select "Current employment status Employed Student Retired Other / prefer not to answer" at bounding box center [595, 285] width 230 height 35
select select "employed"
click at [480, 268] on select "Current employment status Employed Student Retired Other / prefer not to answer" at bounding box center [595, 285] width 230 height 35
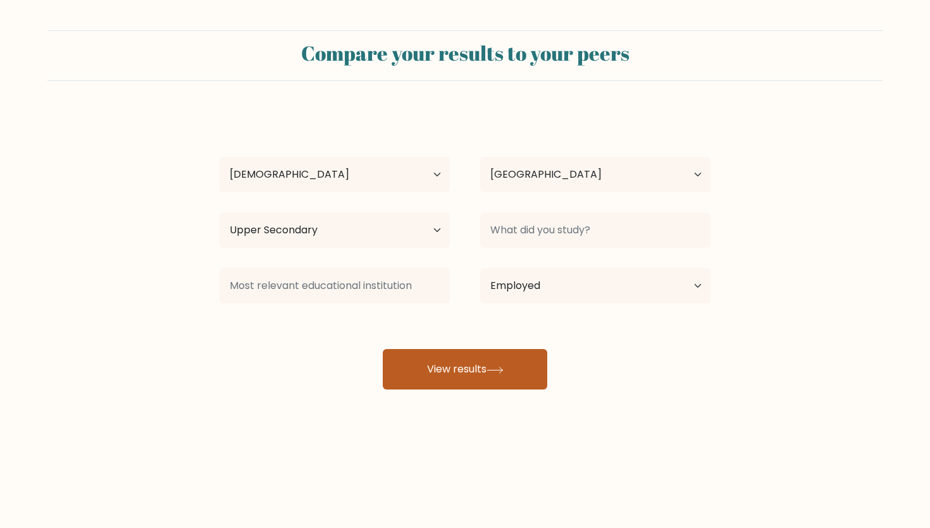
click at [491, 373] on icon at bounding box center [494, 370] width 17 height 7
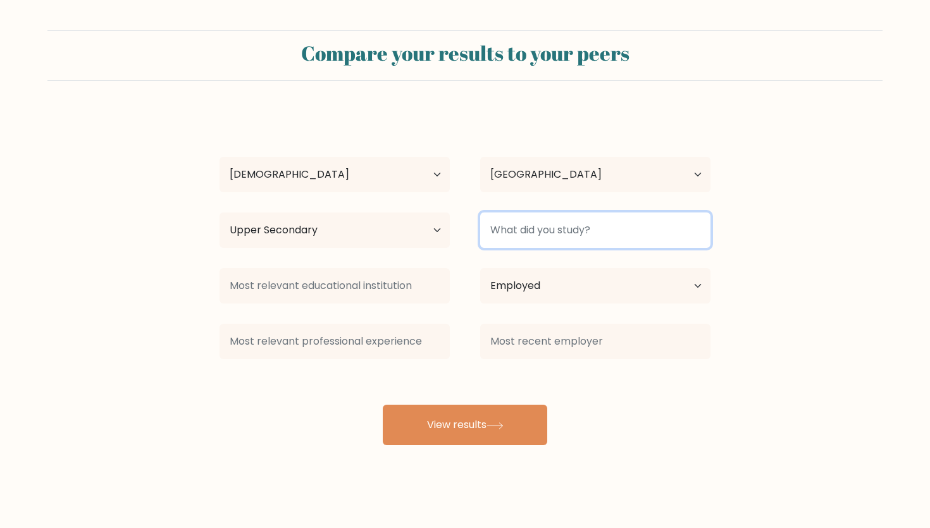
click at [543, 222] on input at bounding box center [595, 229] width 230 height 35
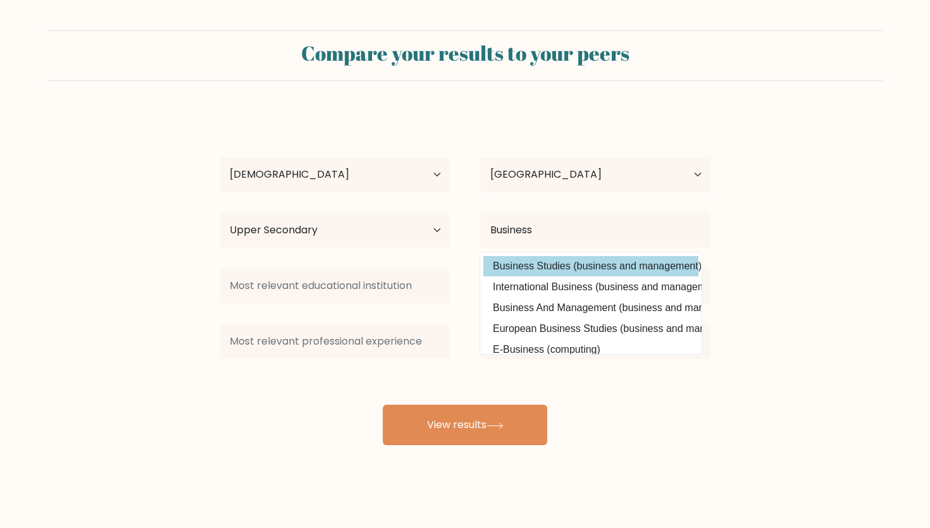
click at [571, 264] on option "Business Studies (business and management)" at bounding box center [590, 266] width 215 height 20
type input "Business Studies"
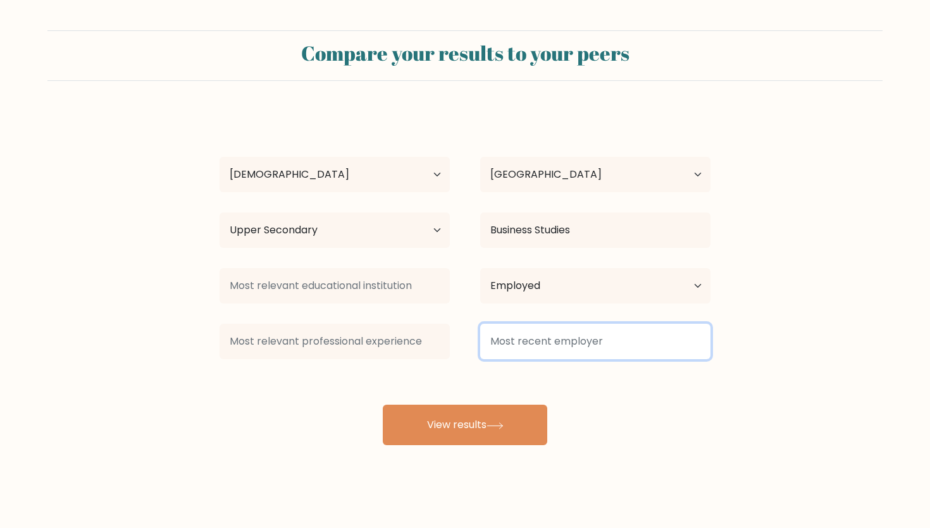
click at [533, 346] on input at bounding box center [595, 341] width 230 height 35
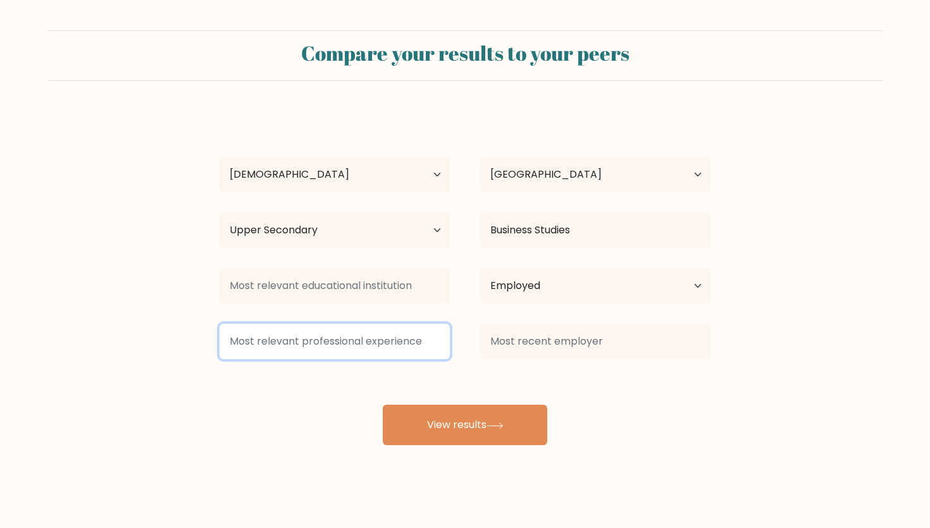
click at [363, 338] on input at bounding box center [334, 341] width 230 height 35
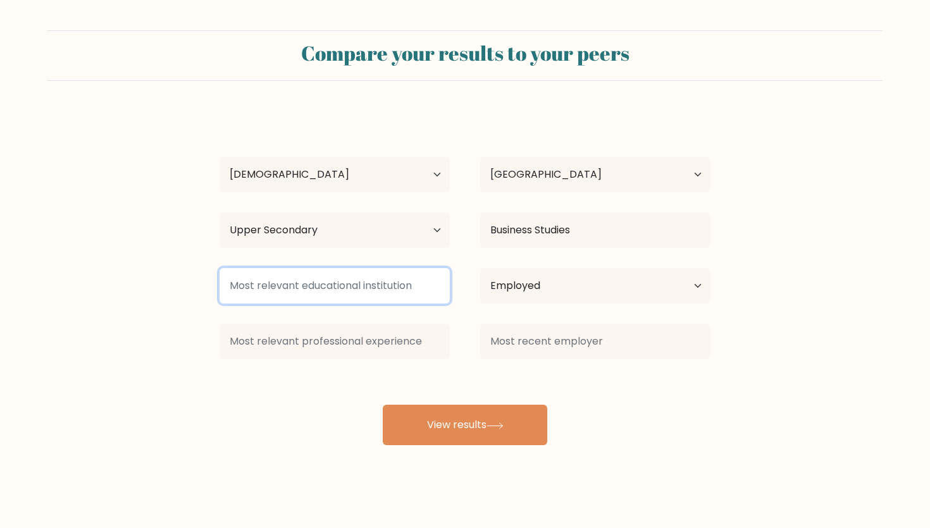
click at [367, 283] on input at bounding box center [334, 285] width 230 height 35
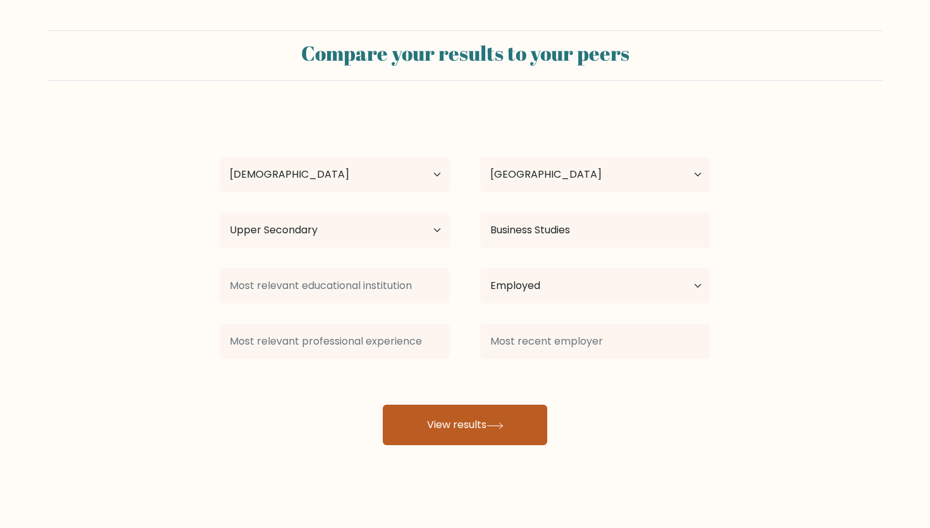
click at [447, 439] on button "View results" at bounding box center [465, 425] width 164 height 40
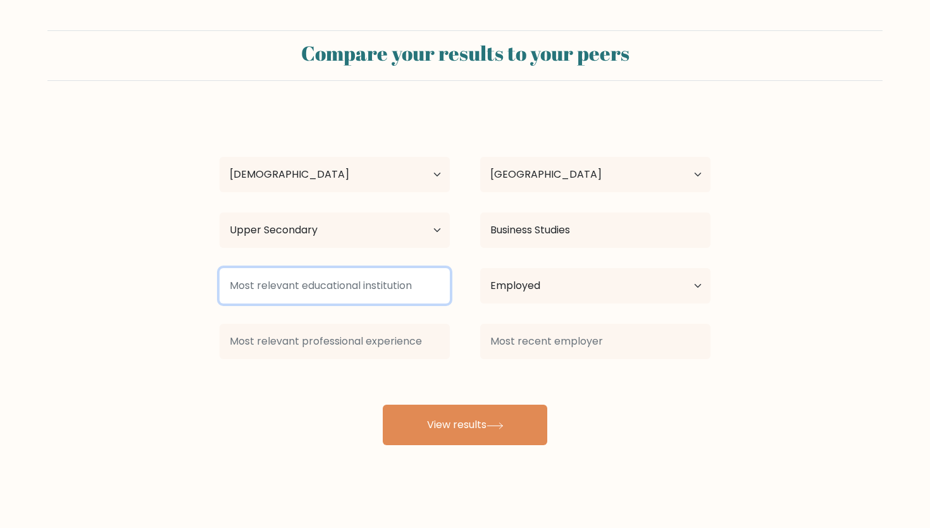
click at [370, 288] on input at bounding box center [334, 285] width 230 height 35
type input "e"
type input "wyedean"
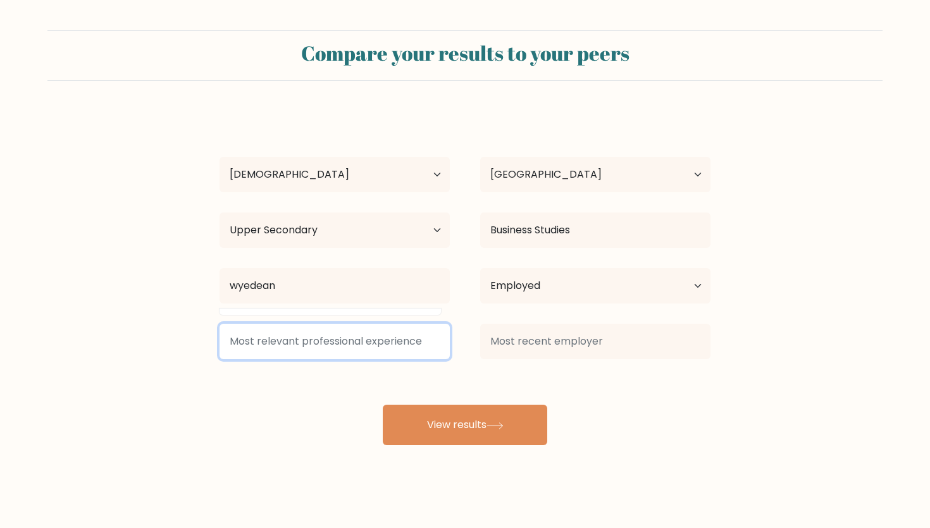
click at [308, 349] on input at bounding box center [334, 341] width 230 height 35
type input "a"
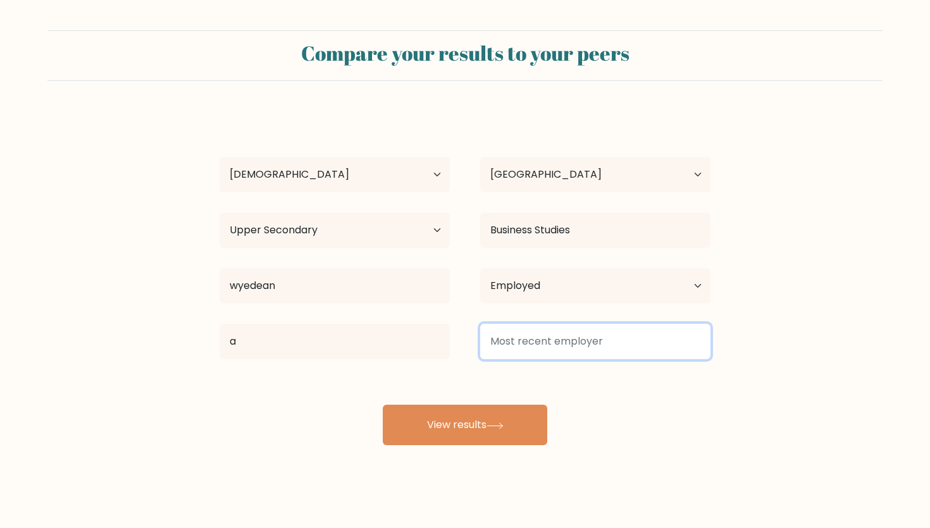
click at [534, 347] on input at bounding box center [595, 341] width 230 height 35
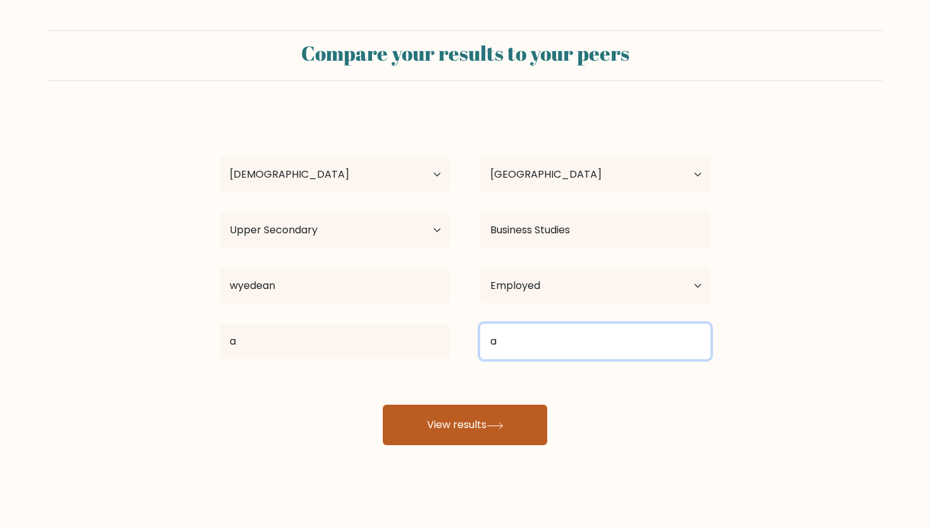
type input "a"
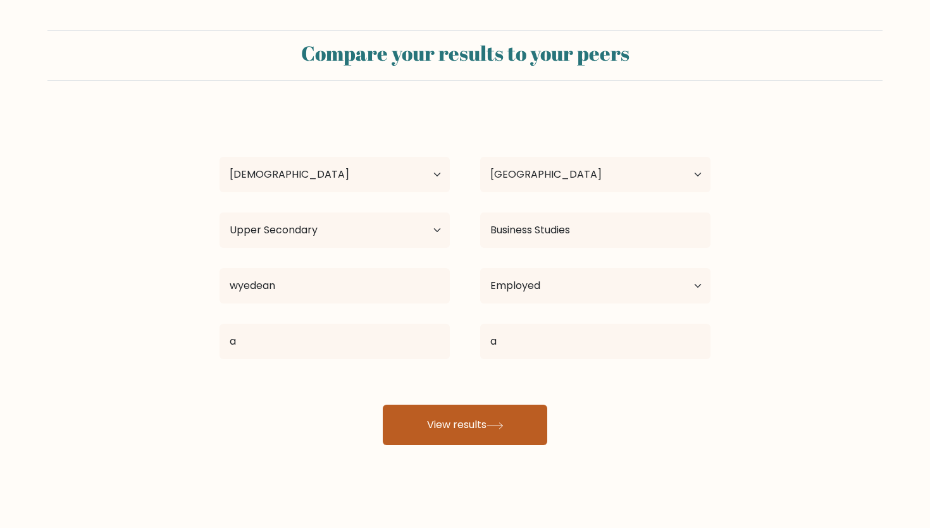
click at [499, 425] on icon at bounding box center [494, 425] width 17 height 7
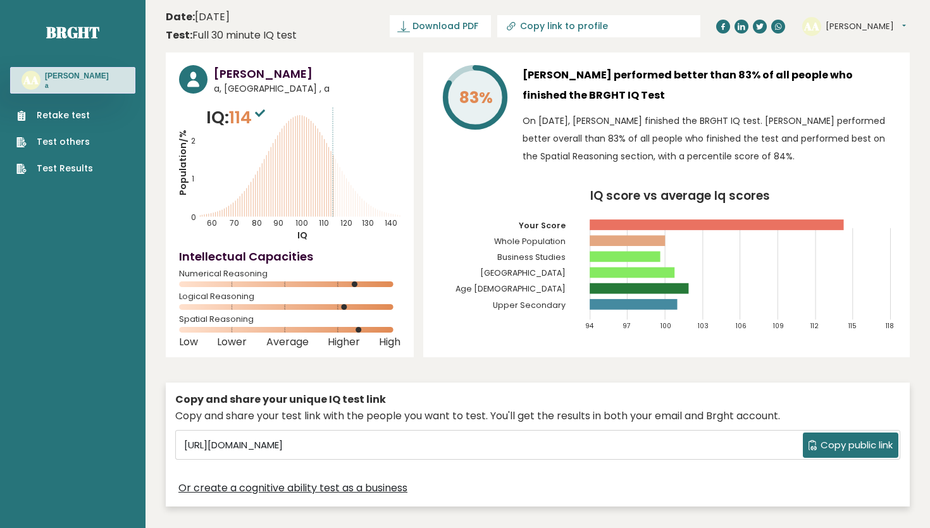
click at [333, 149] on line at bounding box center [333, 161] width 0 height 110
click at [359, 287] on div "Numerical Reasoning" at bounding box center [289, 281] width 221 height 20
drag, startPoint x: 360, startPoint y: 285, endPoint x: 309, endPoint y: 285, distance: 50.6
click at [309, 285] on icon at bounding box center [289, 284] width 221 height 6
click at [309, 285] on rect at bounding box center [289, 284] width 221 height 6
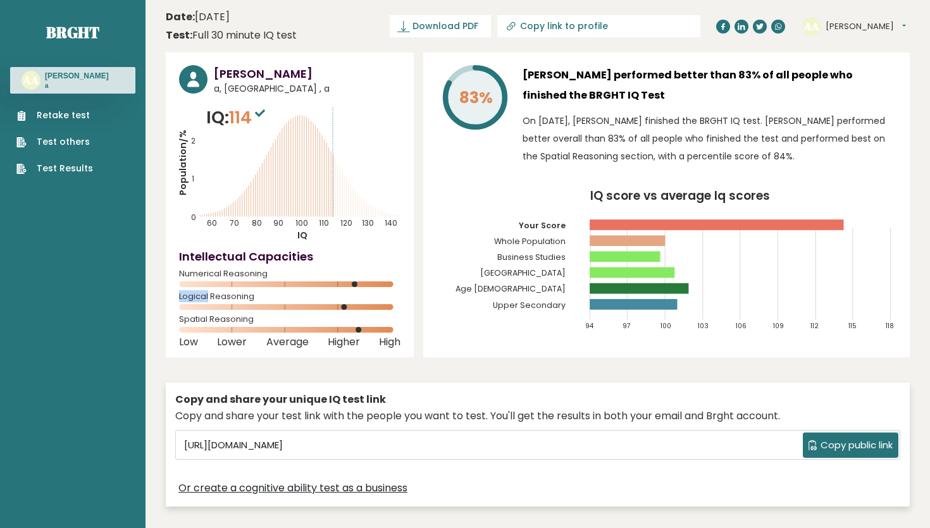
click at [309, 285] on rect at bounding box center [289, 284] width 221 height 6
click at [295, 199] on icon "Population/% IQ 0 1 2 60 70 80 90 100 110 120 130 140" at bounding box center [289, 173] width 221 height 137
click at [295, 200] on icon "Population/% IQ 0 1 2 60 70 80 90 100 110 120 130 140" at bounding box center [289, 173] width 221 height 137
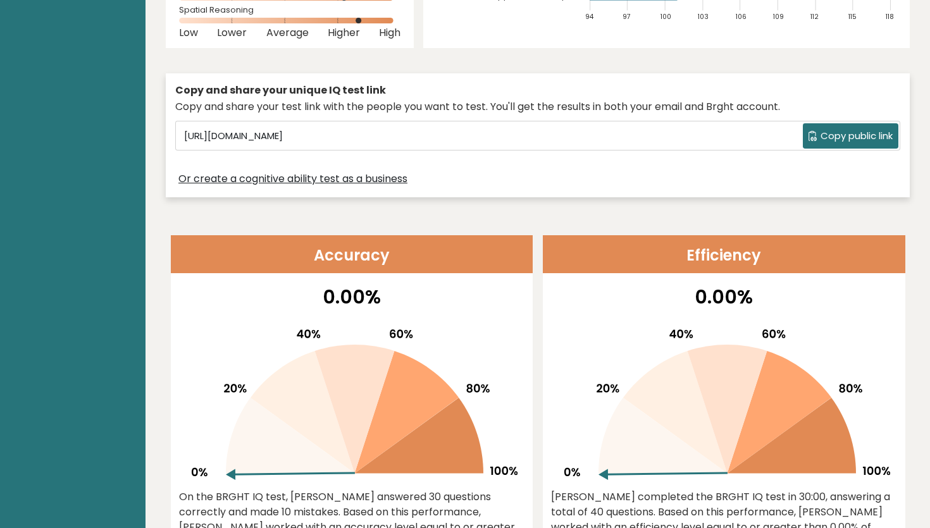
scroll to position [404, 0]
